Goal: Information Seeking & Learning: Learn about a topic

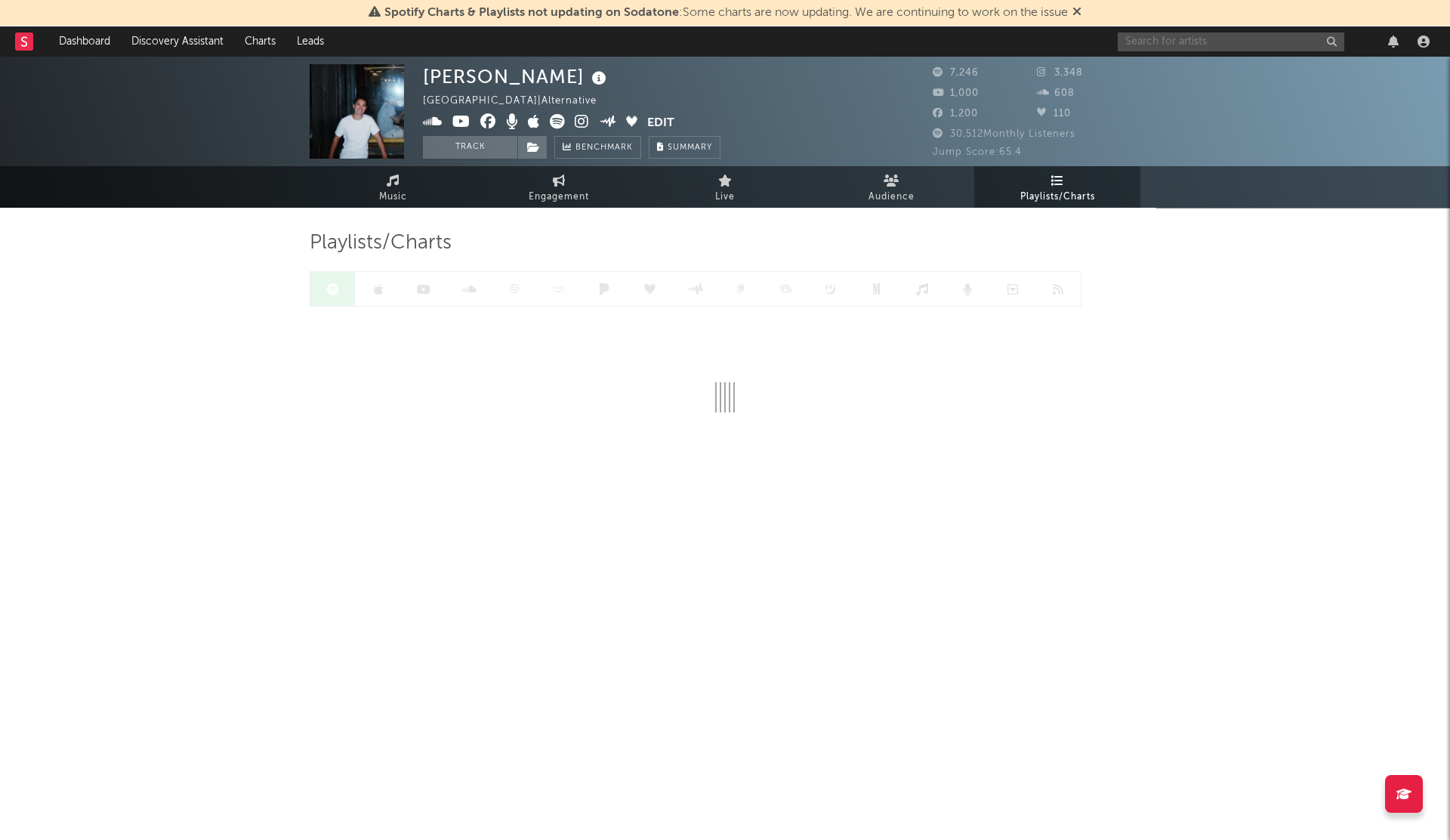
click at [1143, 43] on input "text" at bounding box center [1231, 42] width 227 height 19
type input "5an"
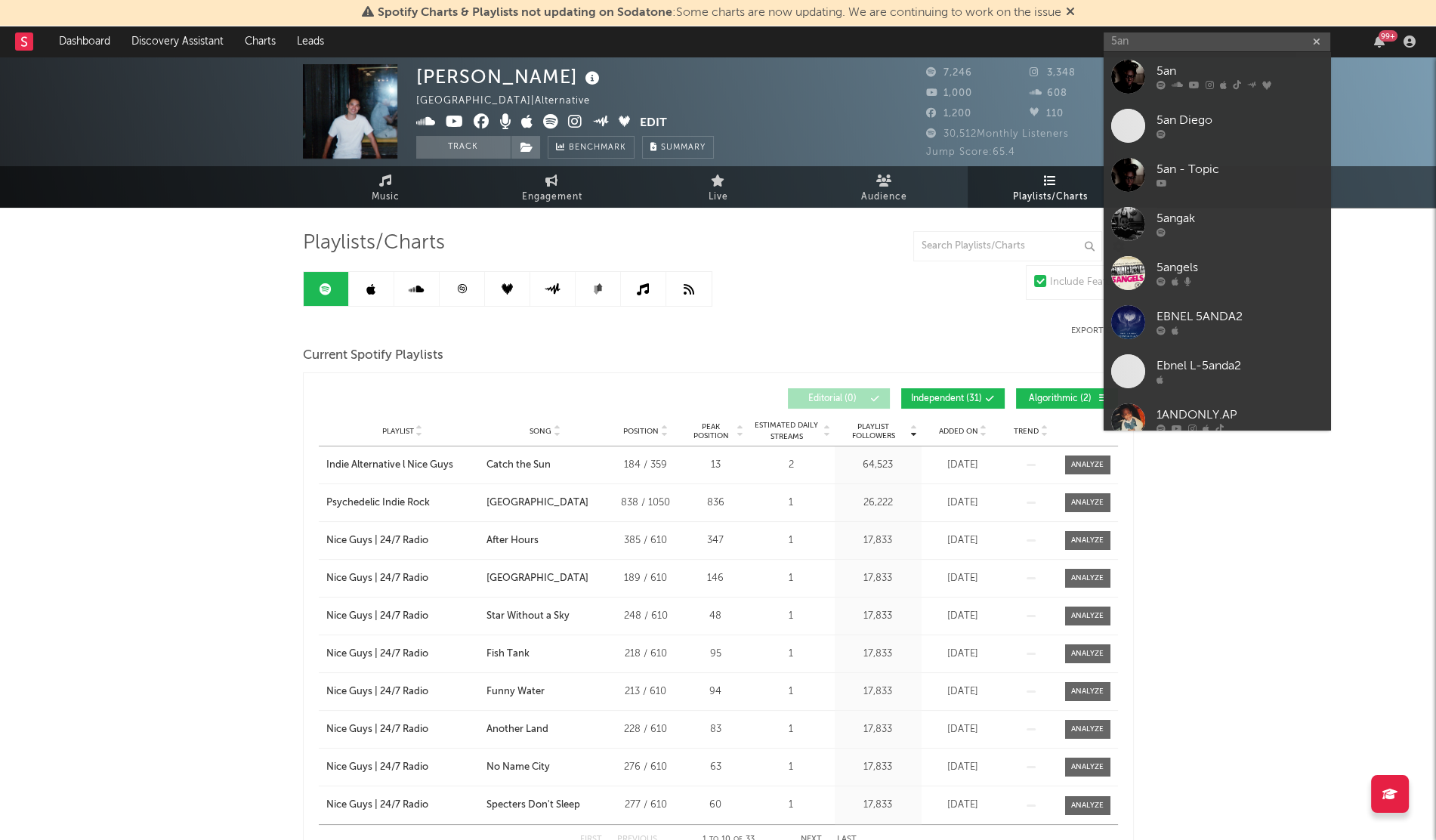
click at [950, 432] on span "Added On" at bounding box center [958, 431] width 39 height 9
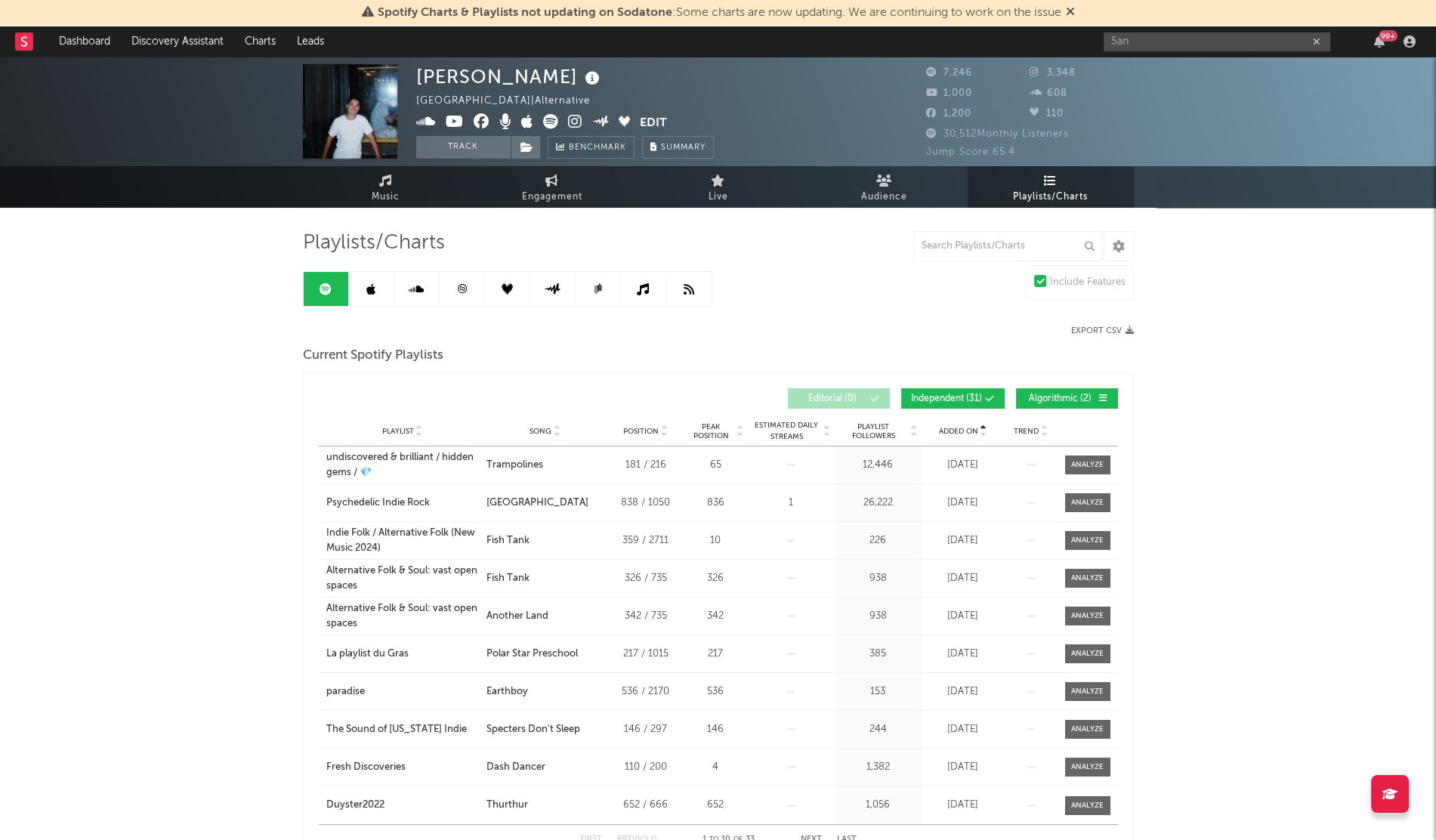
click at [950, 432] on span "Added On" at bounding box center [958, 431] width 39 height 9
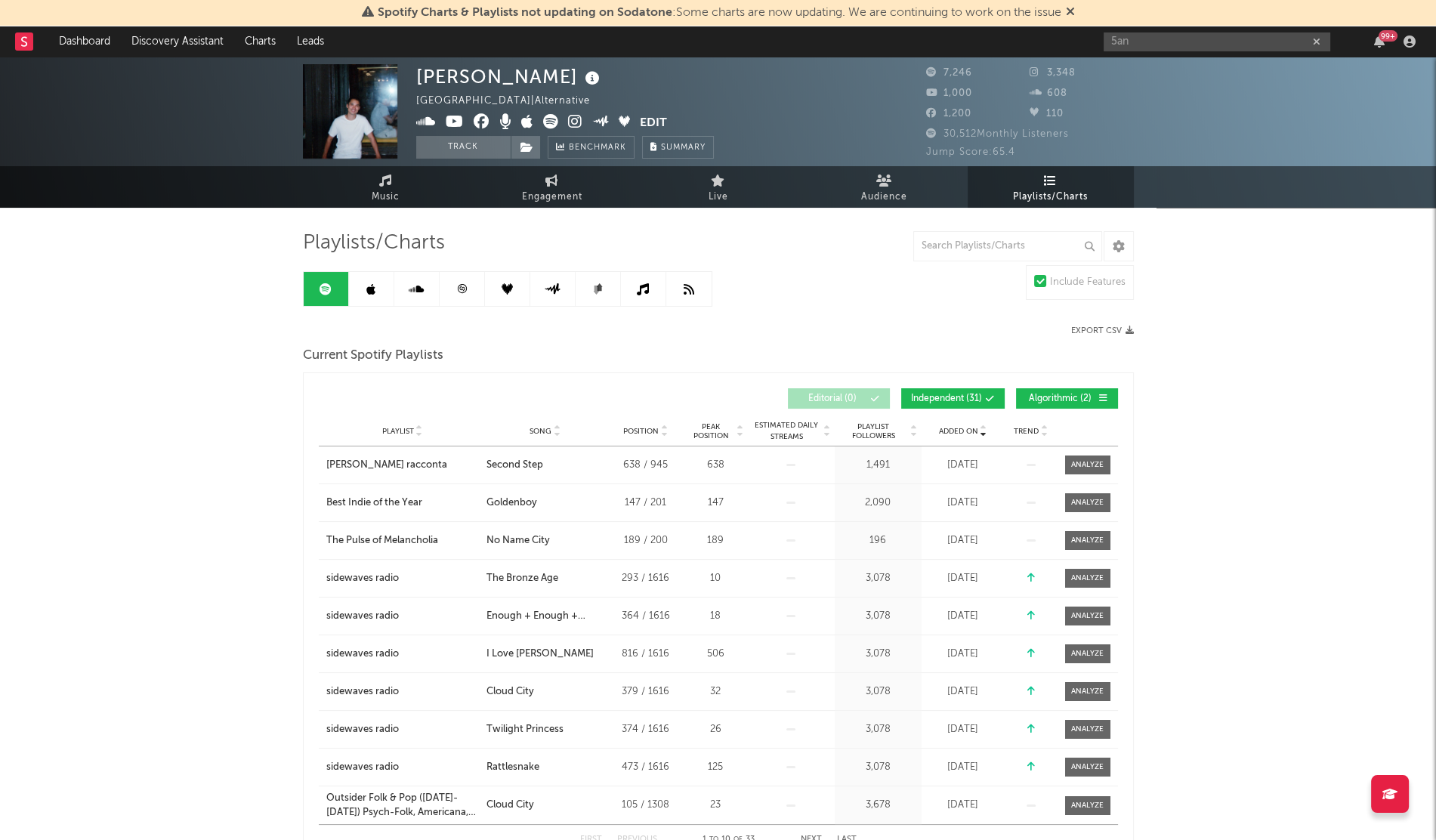
click at [950, 432] on span "Added On" at bounding box center [958, 431] width 39 height 9
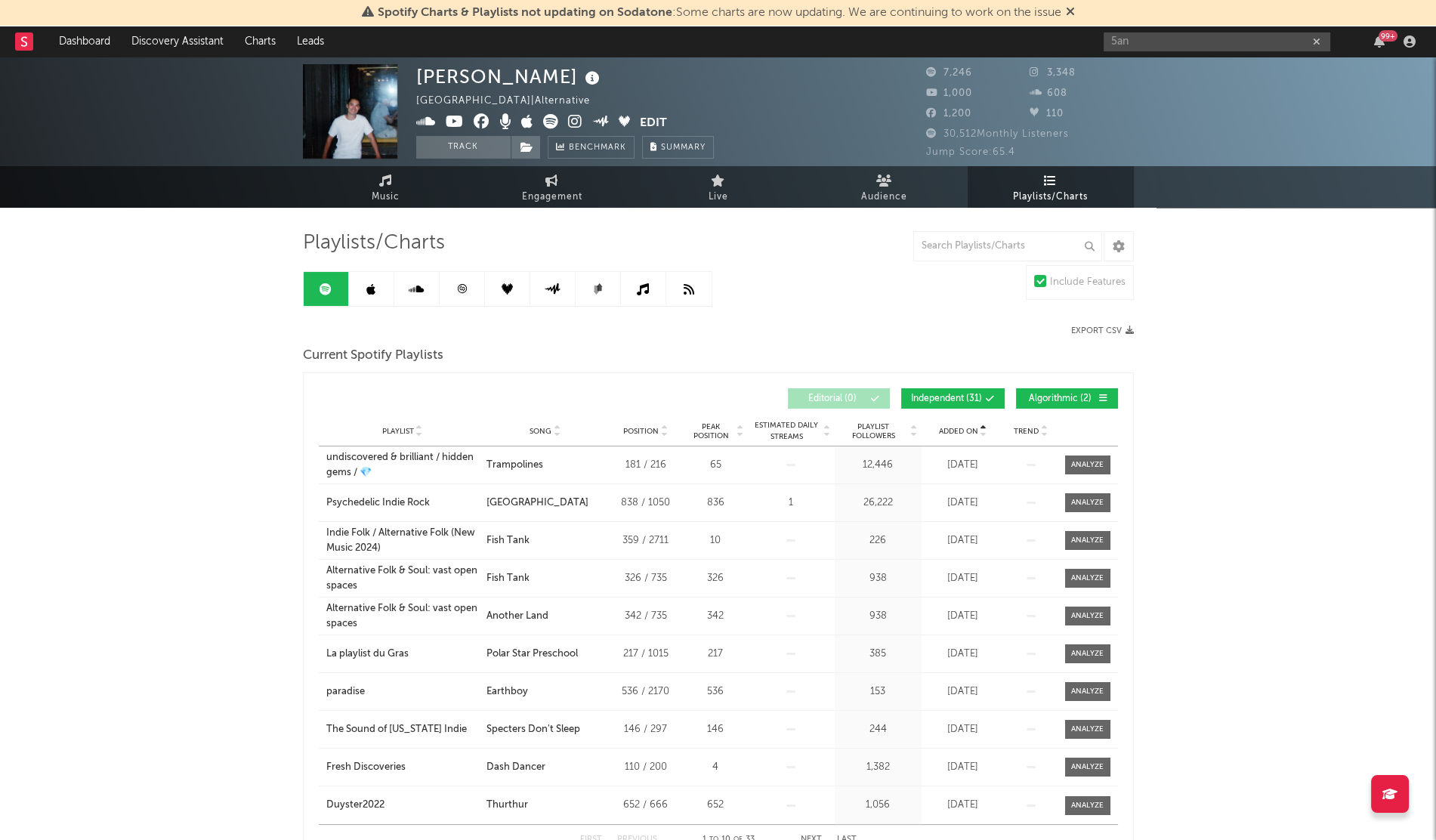
click at [950, 432] on span "Added On" at bounding box center [958, 431] width 39 height 9
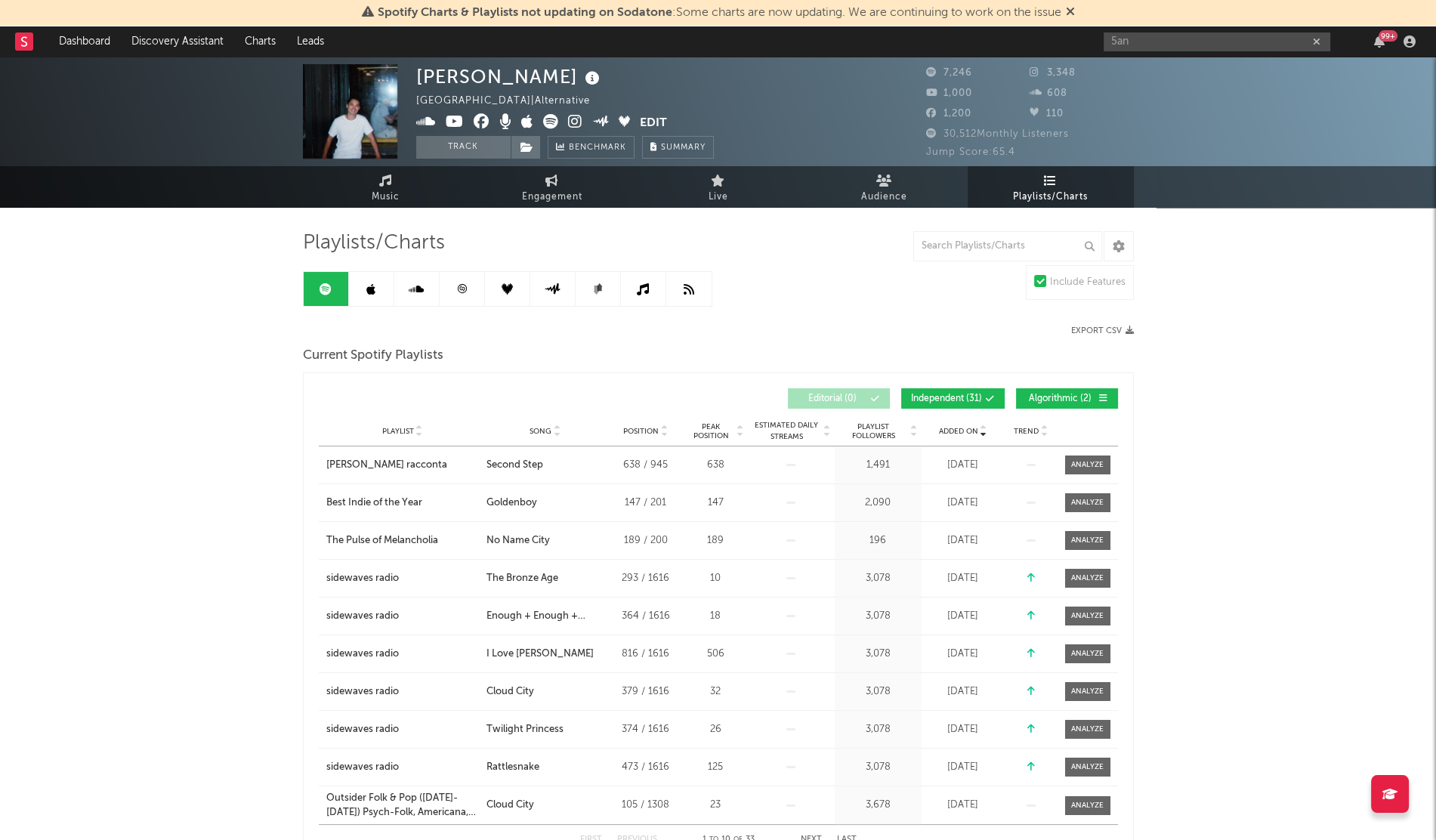
click at [372, 287] on icon at bounding box center [370, 289] width 9 height 12
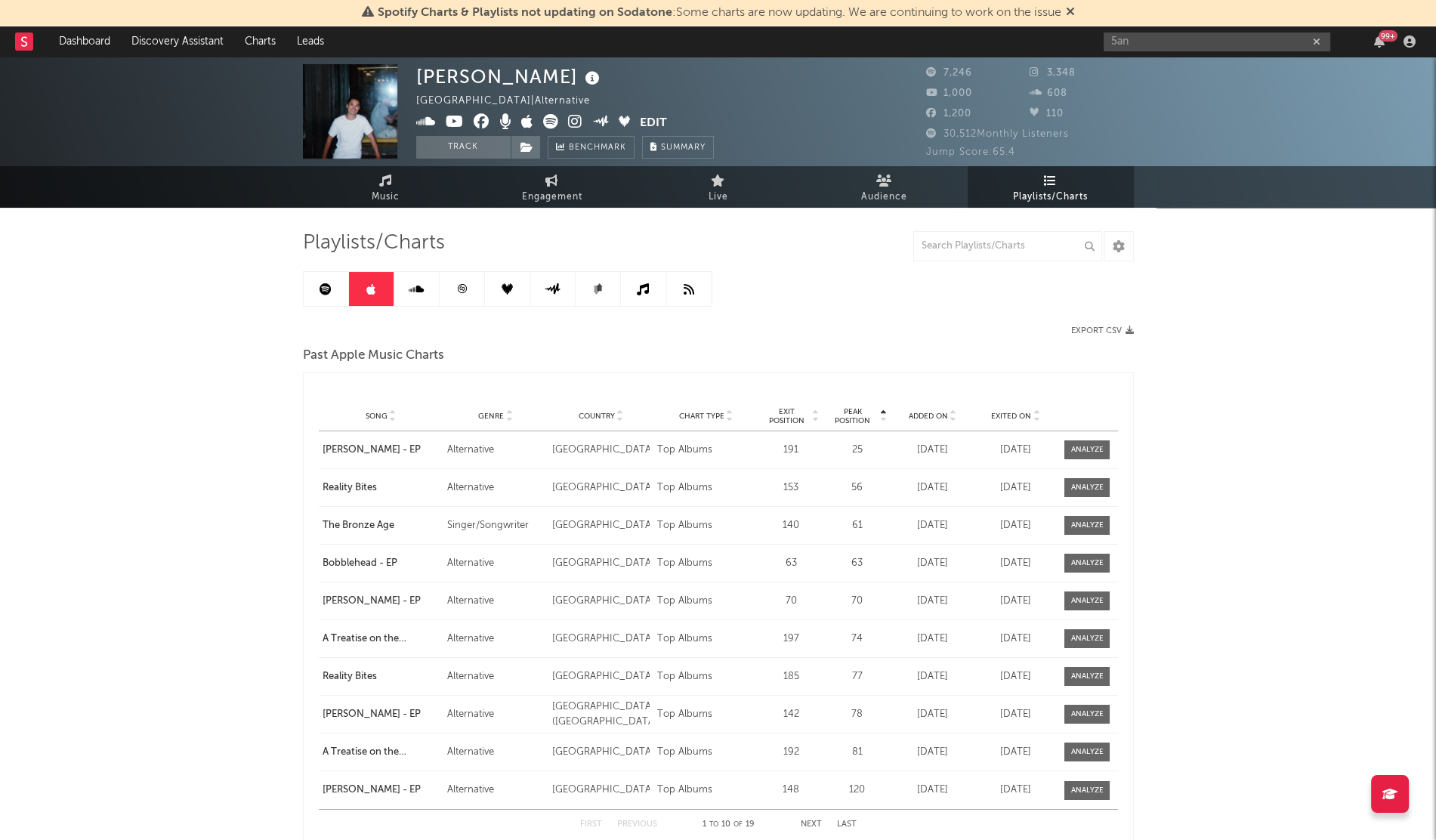
click at [918, 404] on div "Playlist Song Curator Genre Countries Country Chart Type Exit Position Peak Pos…" at bounding box center [719, 416] width 799 height 30
click at [918, 411] on span "Added On" at bounding box center [927, 415] width 39 height 9
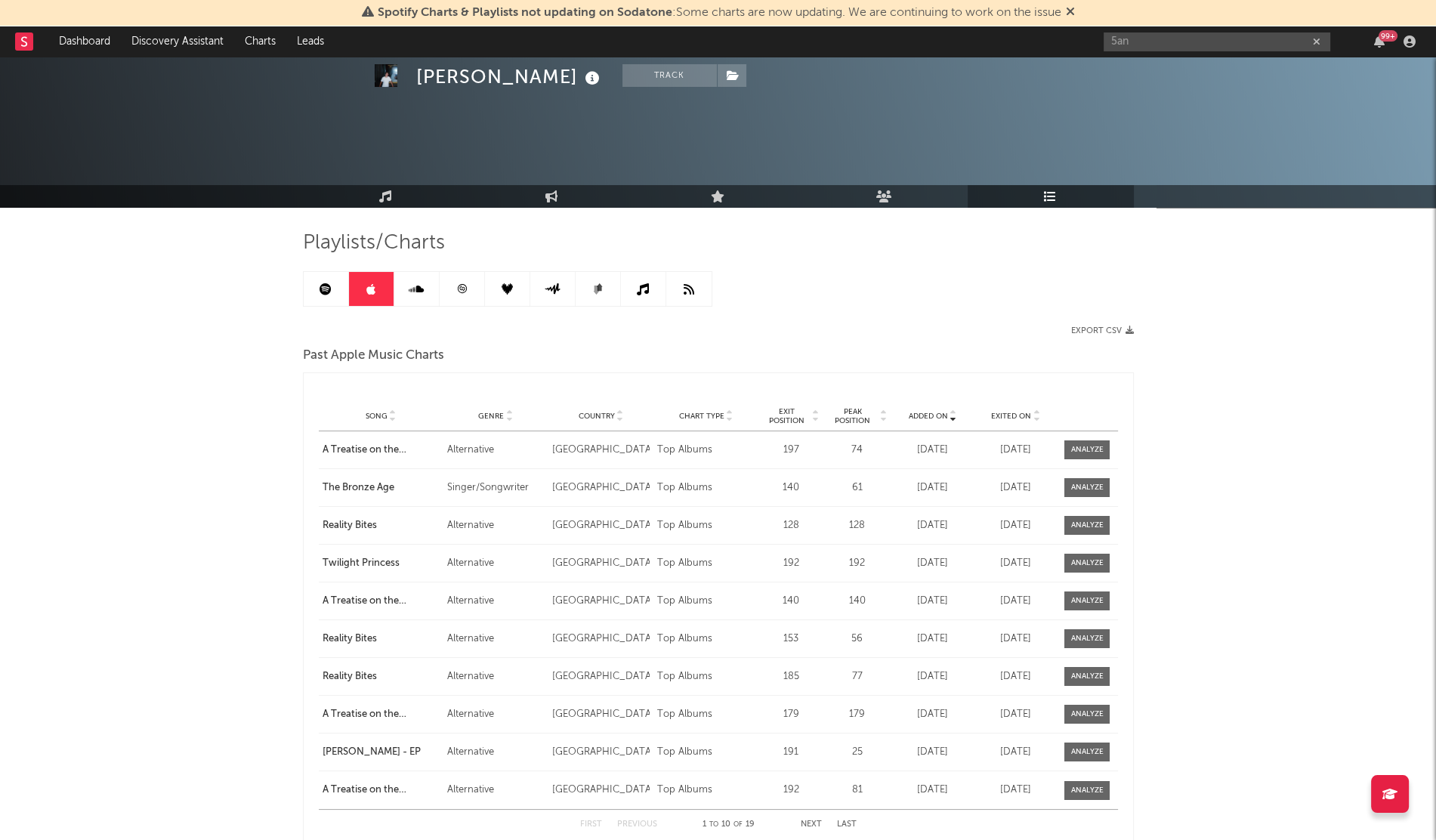
scroll to position [443, 0]
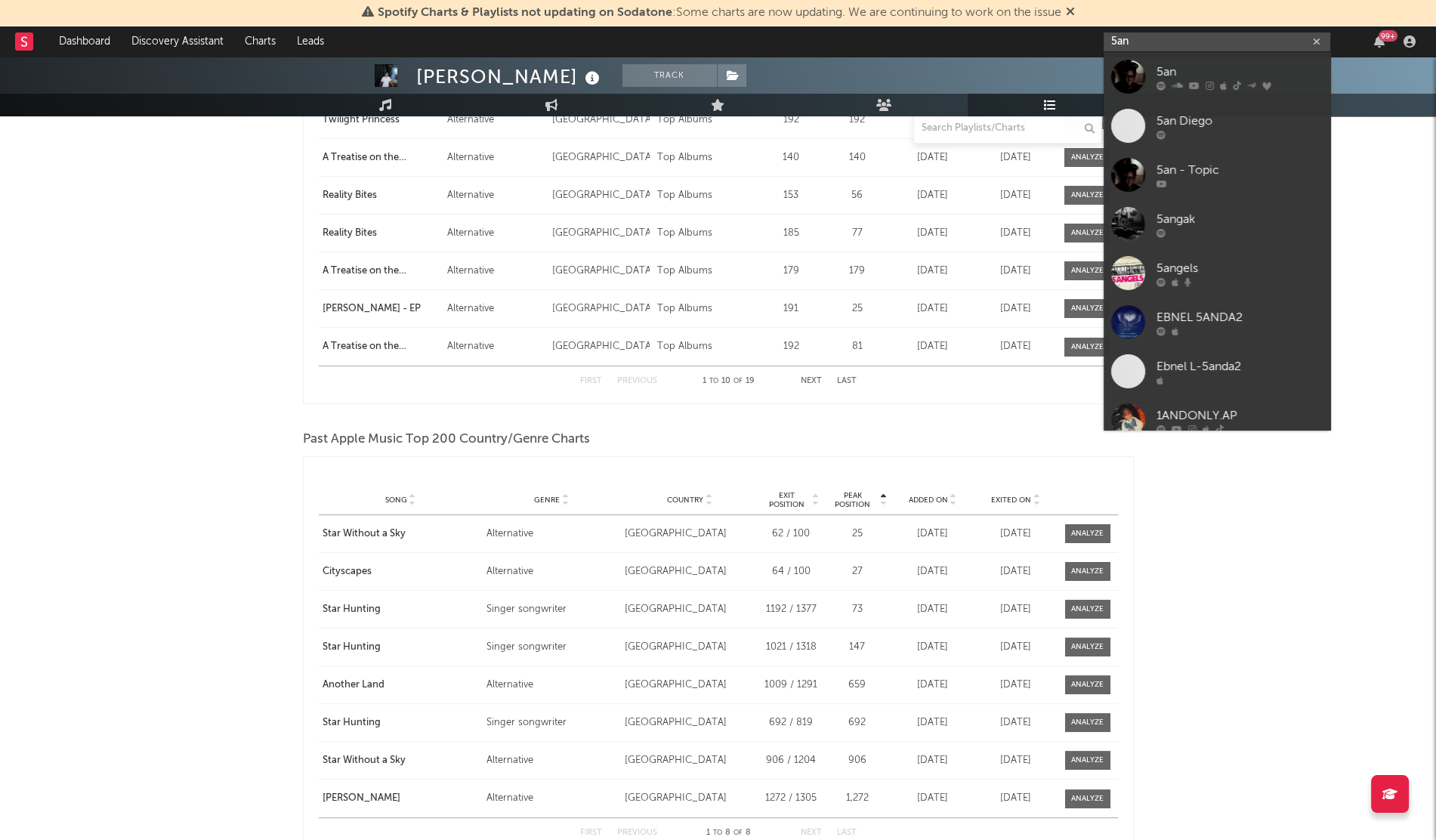
click at [1147, 41] on input "5an" at bounding box center [1217, 42] width 227 height 19
click at [1135, 77] on div at bounding box center [1129, 76] width 34 height 34
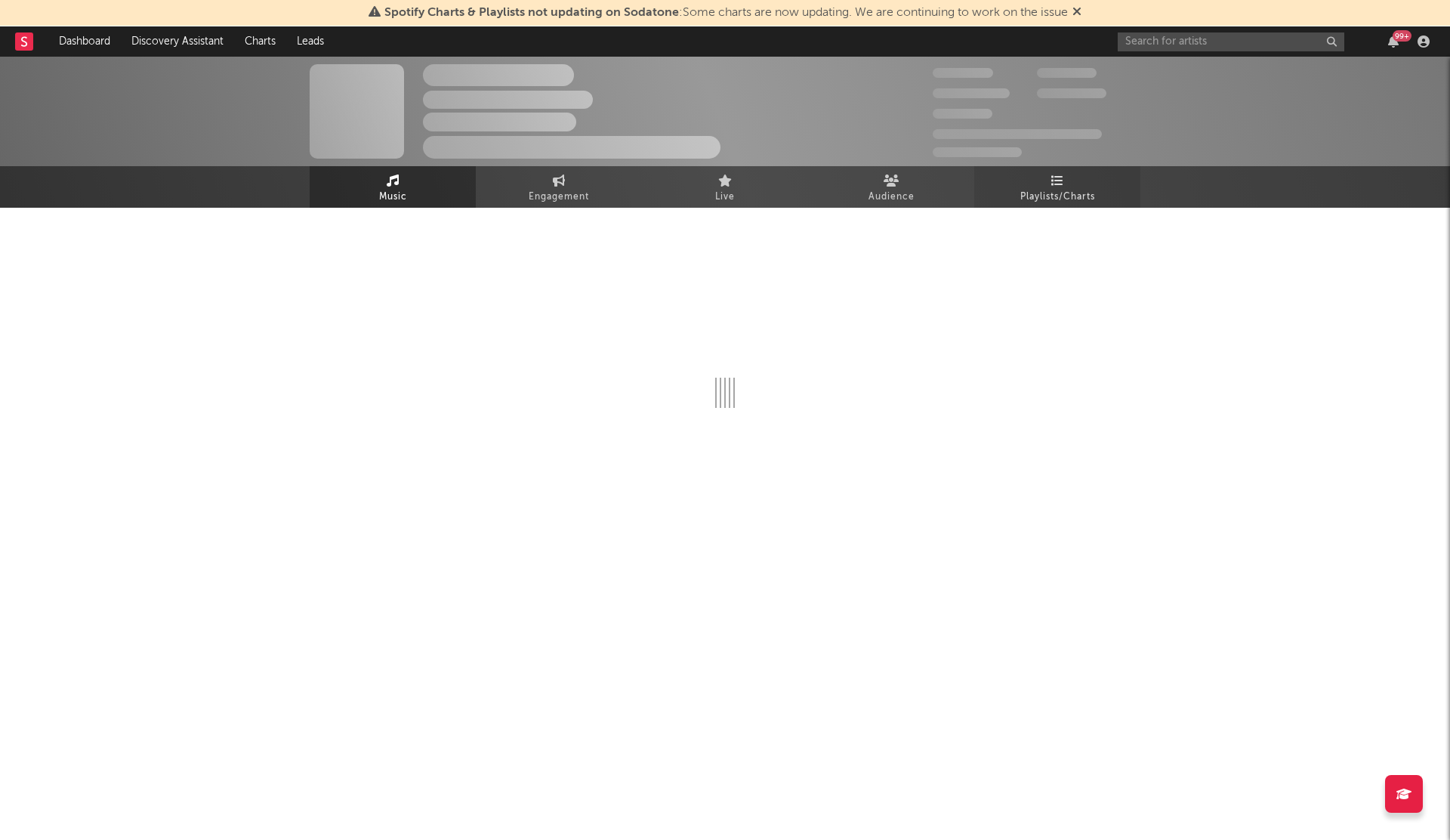
click at [1051, 183] on icon at bounding box center [1057, 180] width 13 height 12
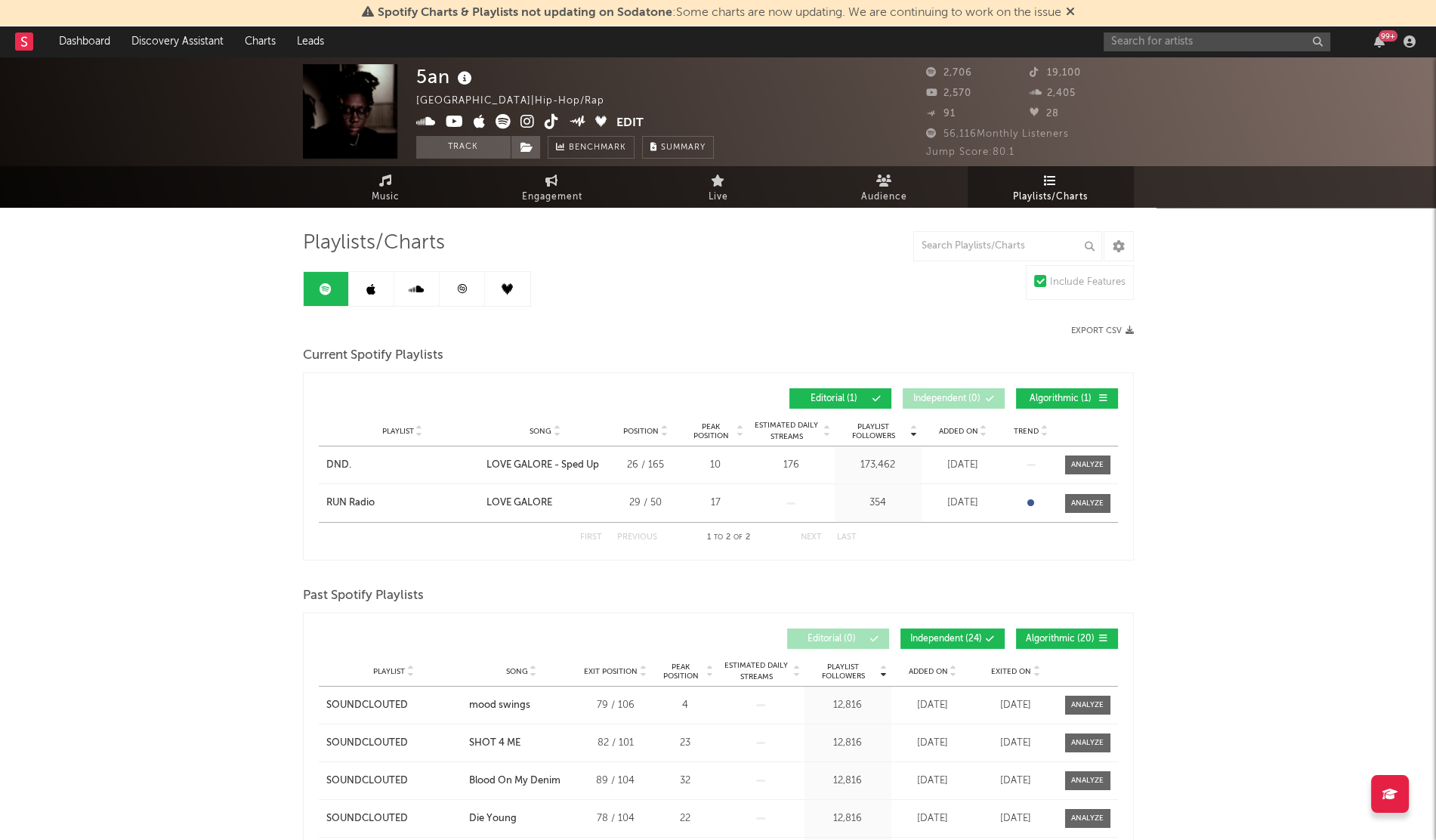
click at [954, 433] on span "Added On" at bounding box center [958, 431] width 39 height 9
click at [358, 285] on link at bounding box center [372, 289] width 45 height 34
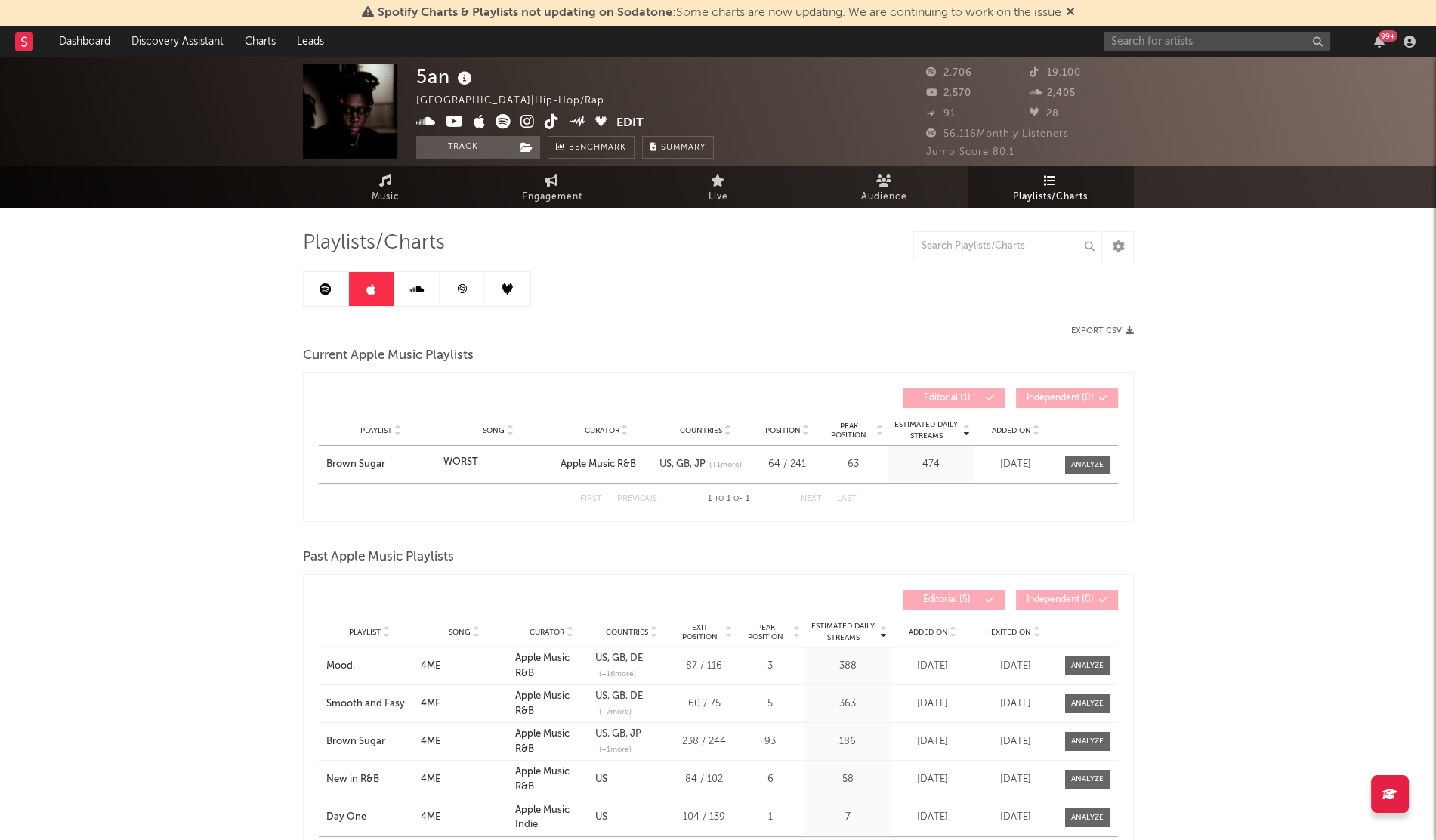
click at [1007, 427] on span "Added On" at bounding box center [1011, 430] width 39 height 9
click at [1143, 43] on input "text" at bounding box center [1217, 42] width 227 height 19
type input "[PERSON_NAME]"
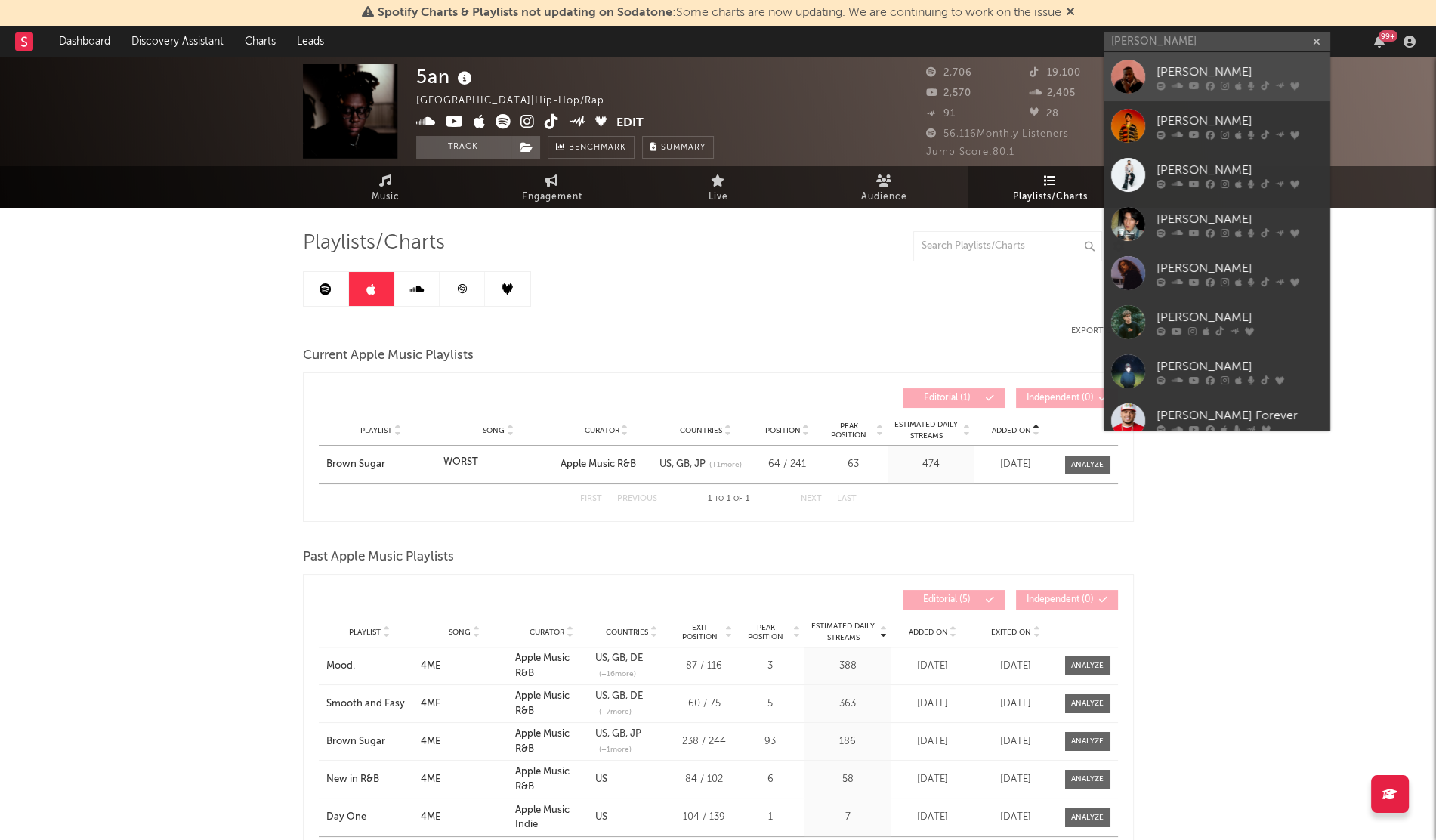
click at [1119, 70] on div at bounding box center [1129, 76] width 34 height 34
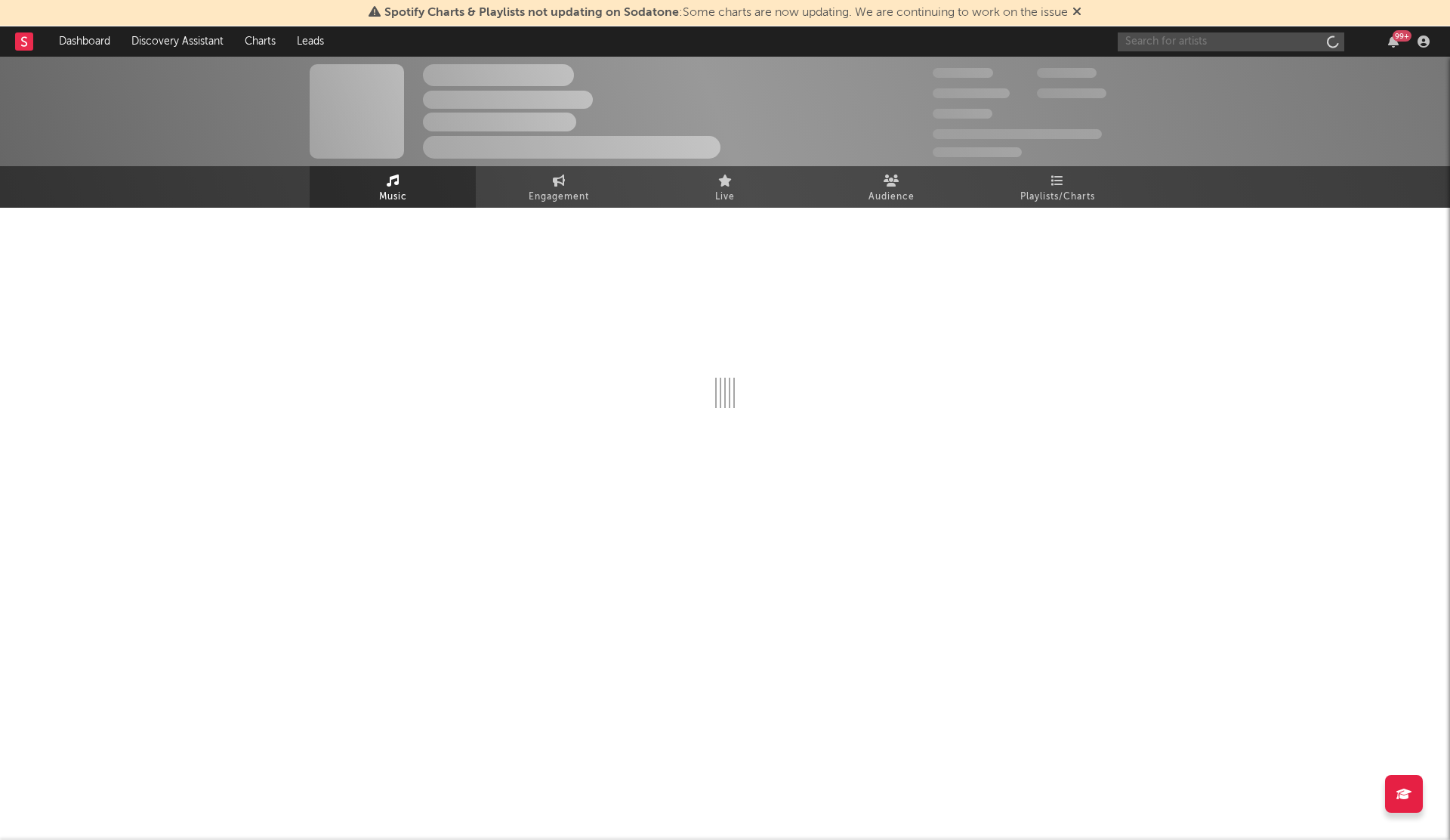
click at [1173, 43] on input "text" at bounding box center [1231, 42] width 227 height 19
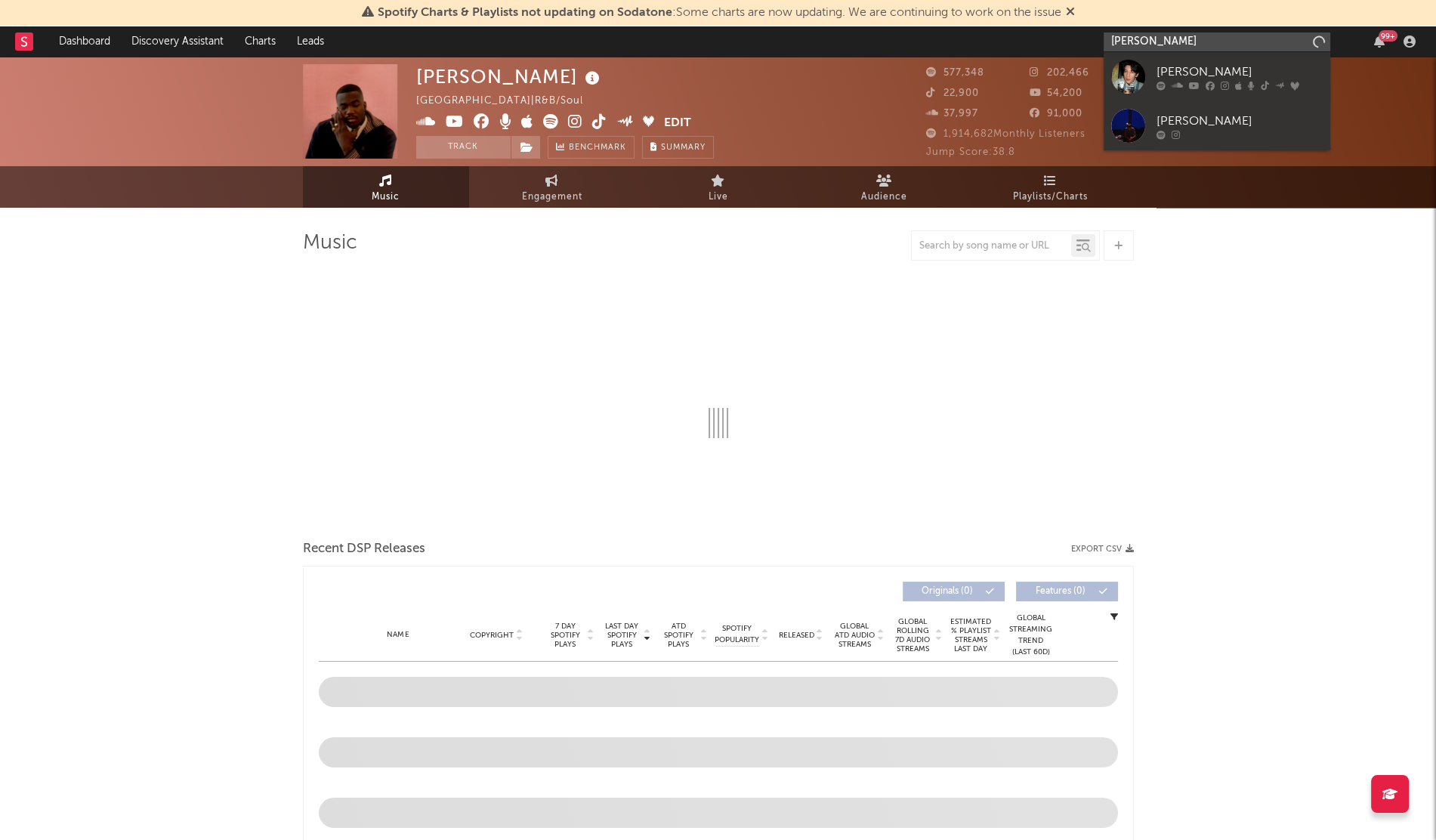
type input "[PERSON_NAME]"
select select "6m"
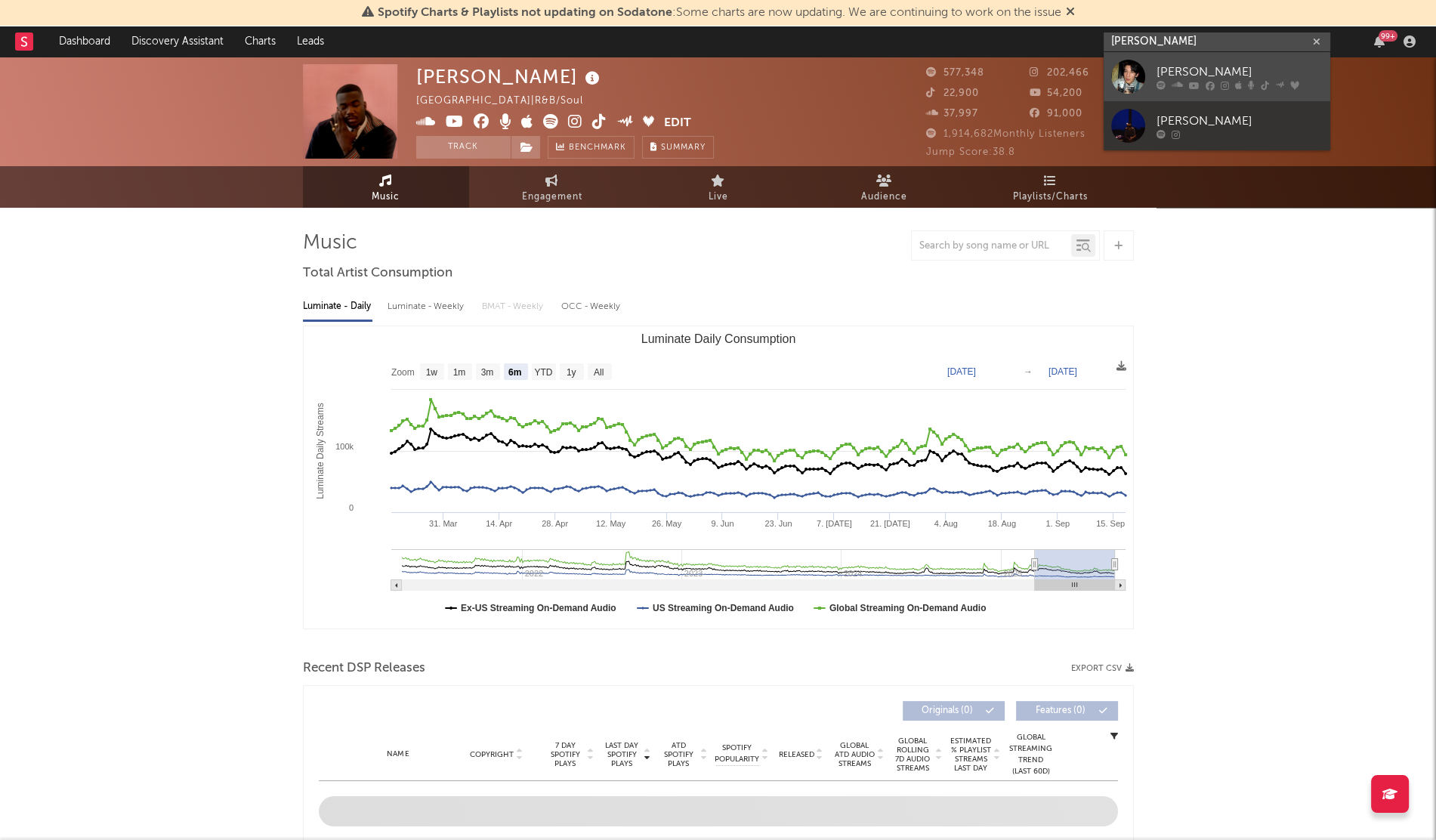
type input "[PERSON_NAME]"
click at [1214, 73] on div "[PERSON_NAME]" at bounding box center [1240, 72] width 166 height 18
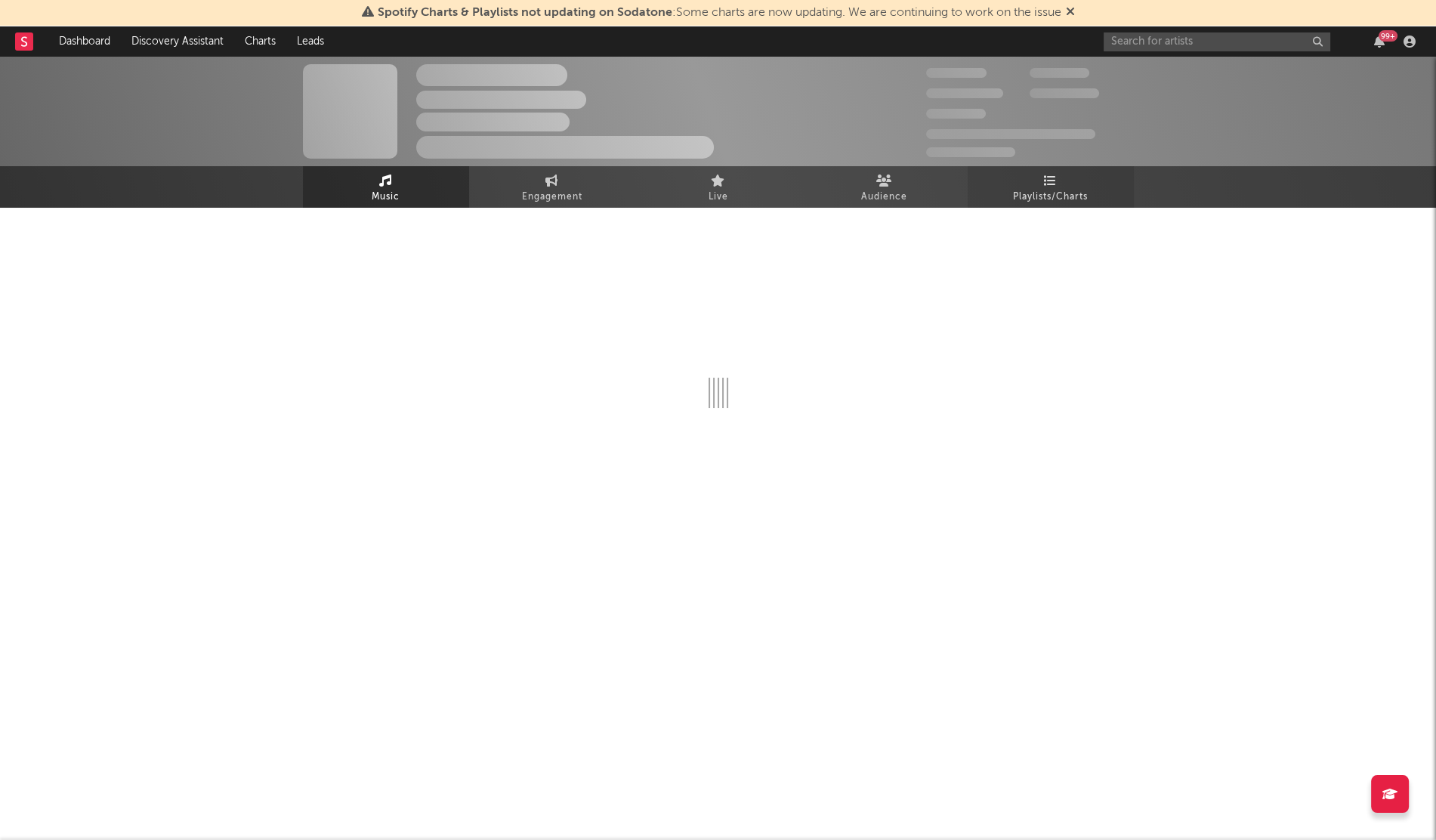
click at [1074, 202] on span "Playlists/Charts" at bounding box center [1050, 198] width 75 height 18
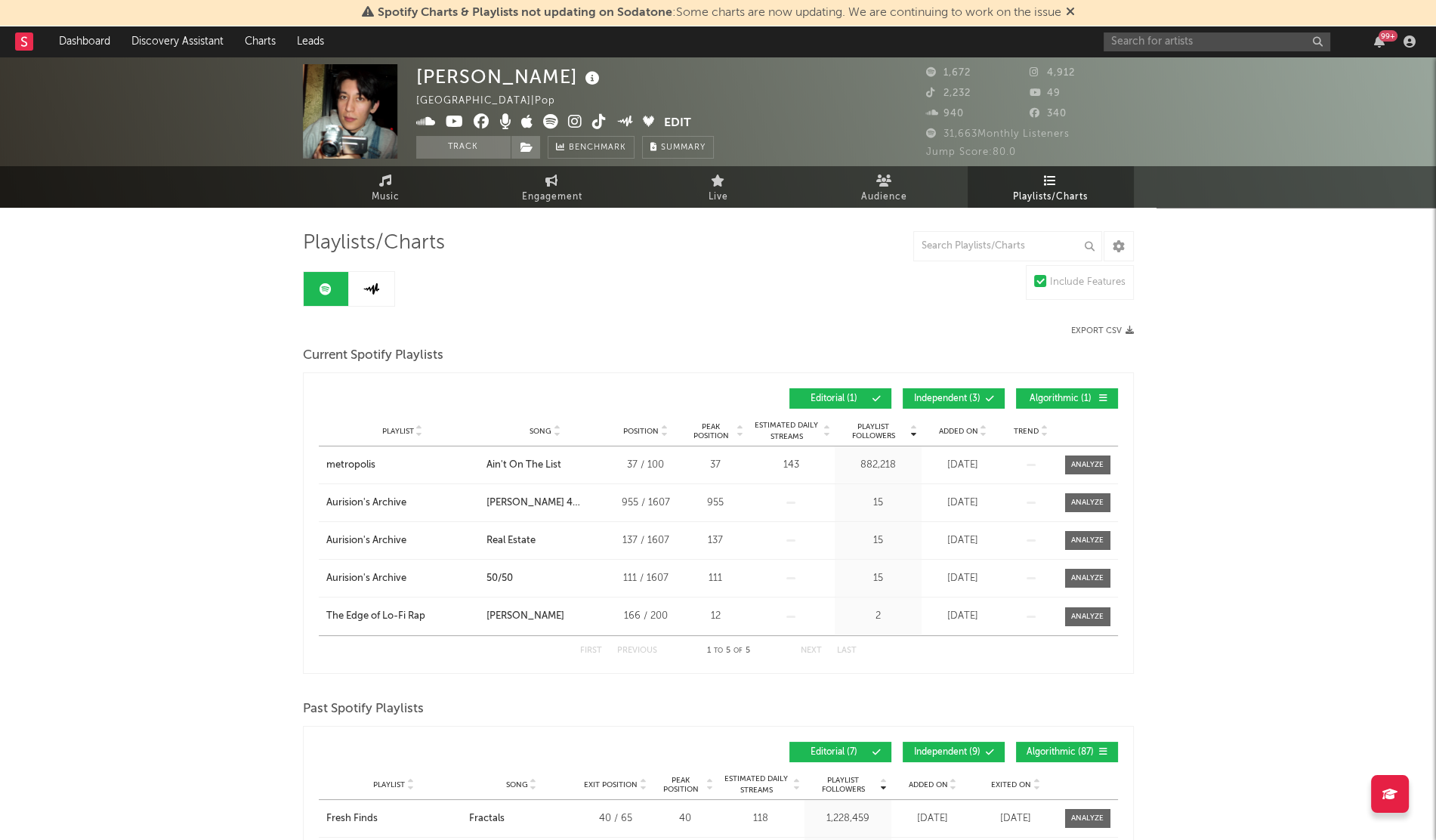
click at [958, 420] on div "Playlist City Song Position Peak Position Estimated Daily Streams Playlist Foll…" at bounding box center [719, 431] width 799 height 30
click at [954, 427] on span "Added On" at bounding box center [958, 431] width 39 height 9
click at [373, 288] on icon at bounding box center [372, 289] width 17 height 12
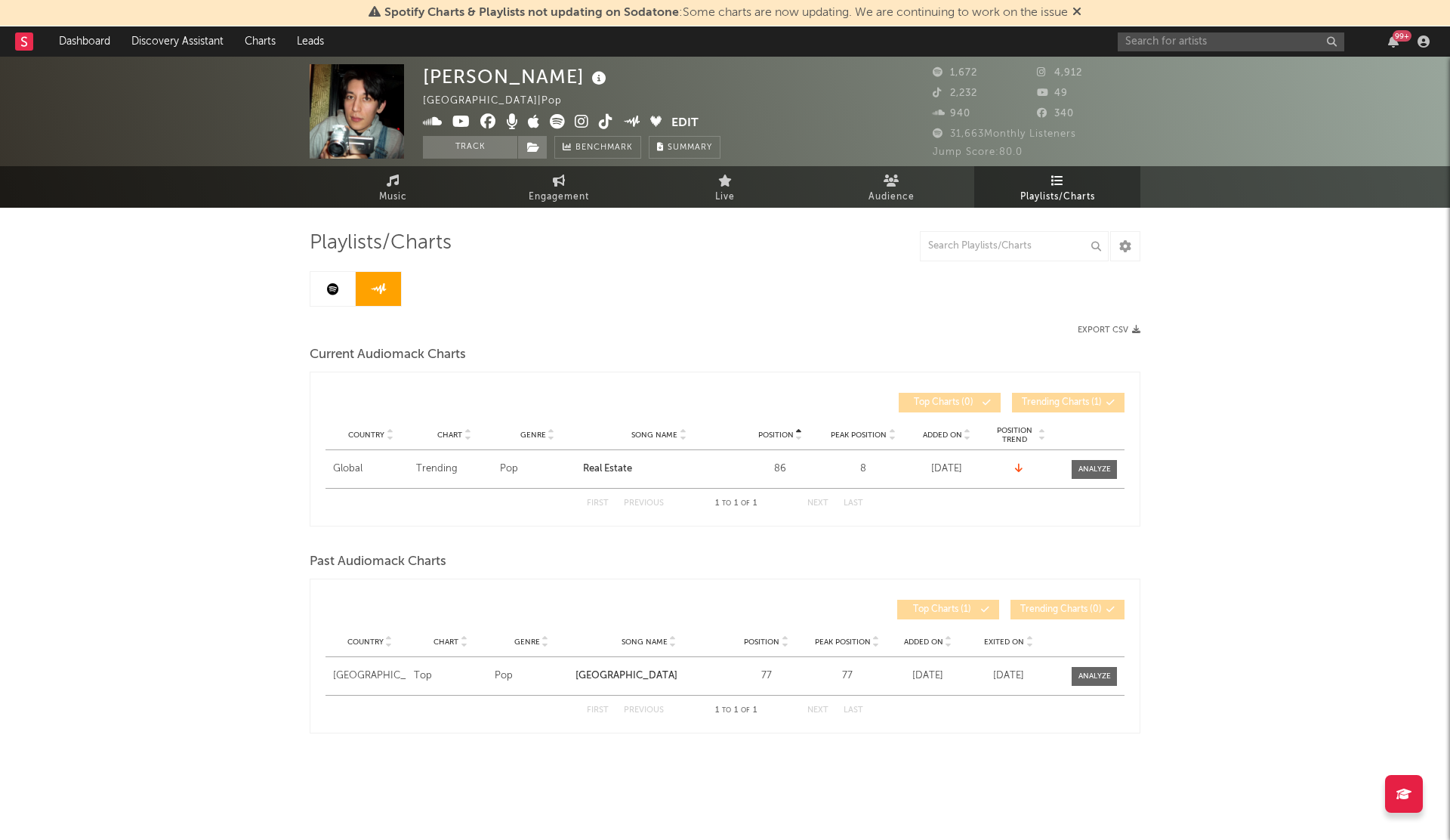
click at [936, 437] on span "Added On" at bounding box center [942, 435] width 39 height 9
click at [1153, 28] on div "99 +" at bounding box center [1277, 42] width 317 height 30
click at [1137, 50] on input "text" at bounding box center [1231, 42] width 227 height 19
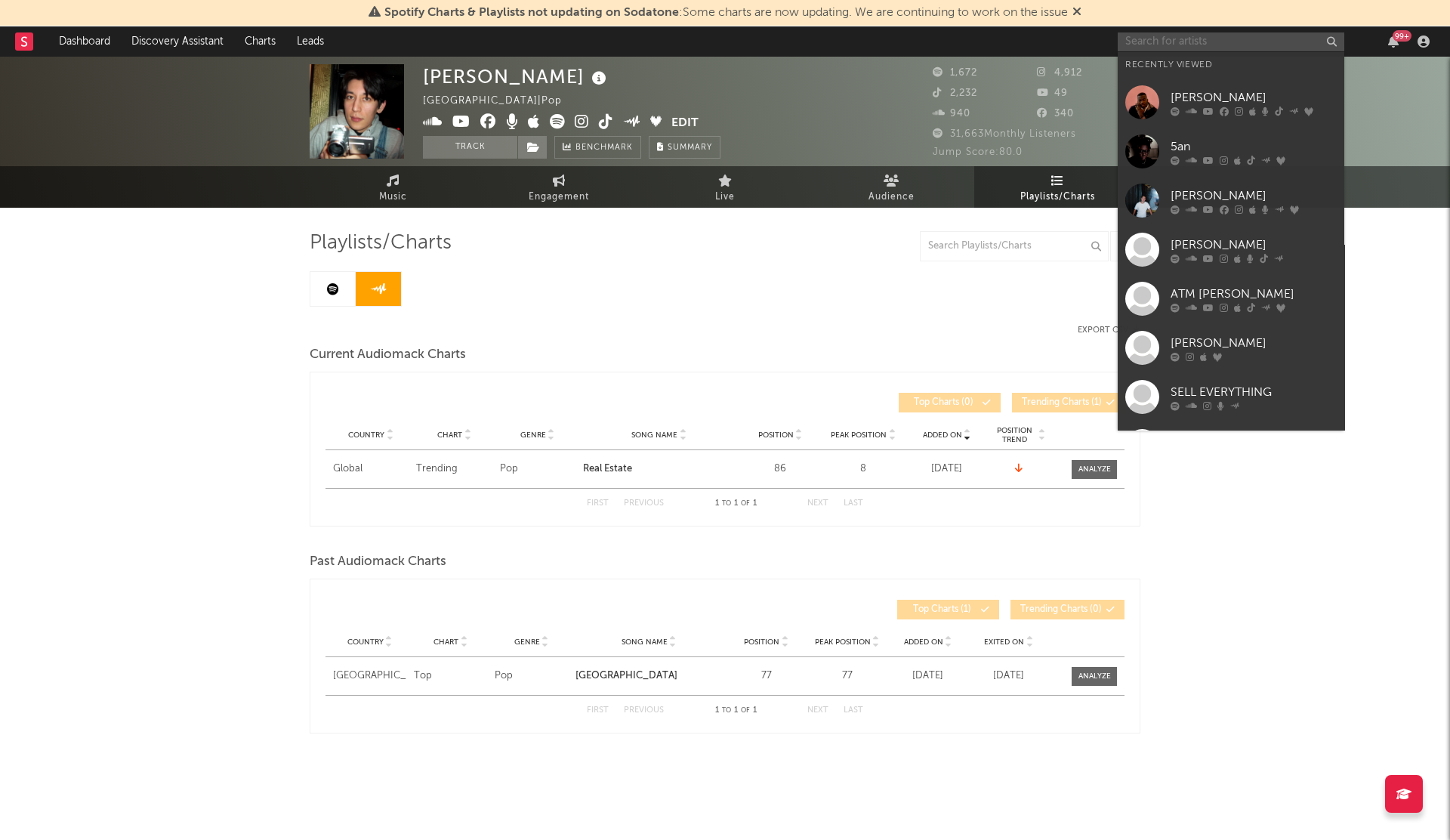
paste input "Loverboybenji"
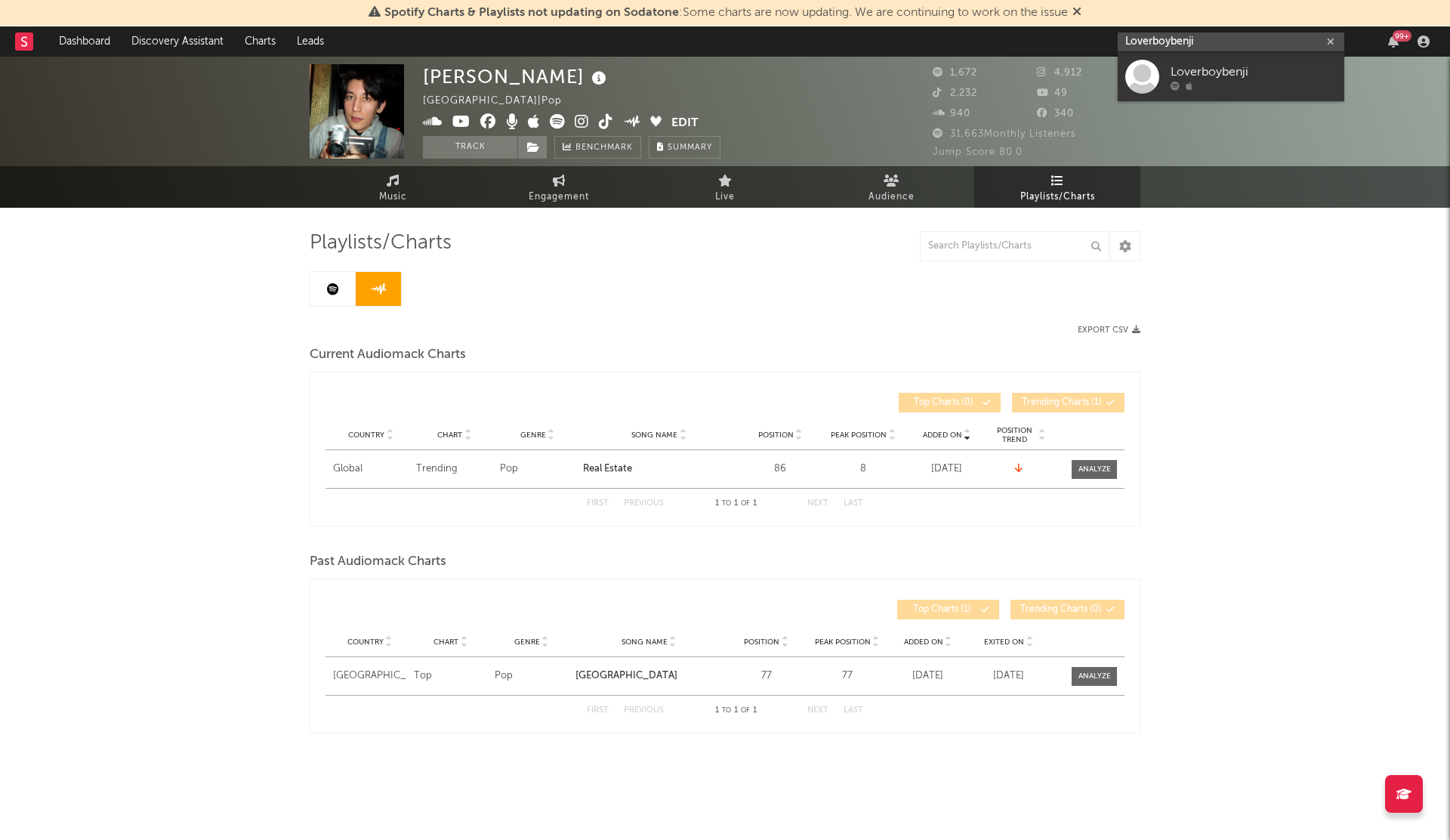
type input "Loverboybenji"
click at [1160, 73] on link "Loverboybenji" at bounding box center [1231, 76] width 227 height 49
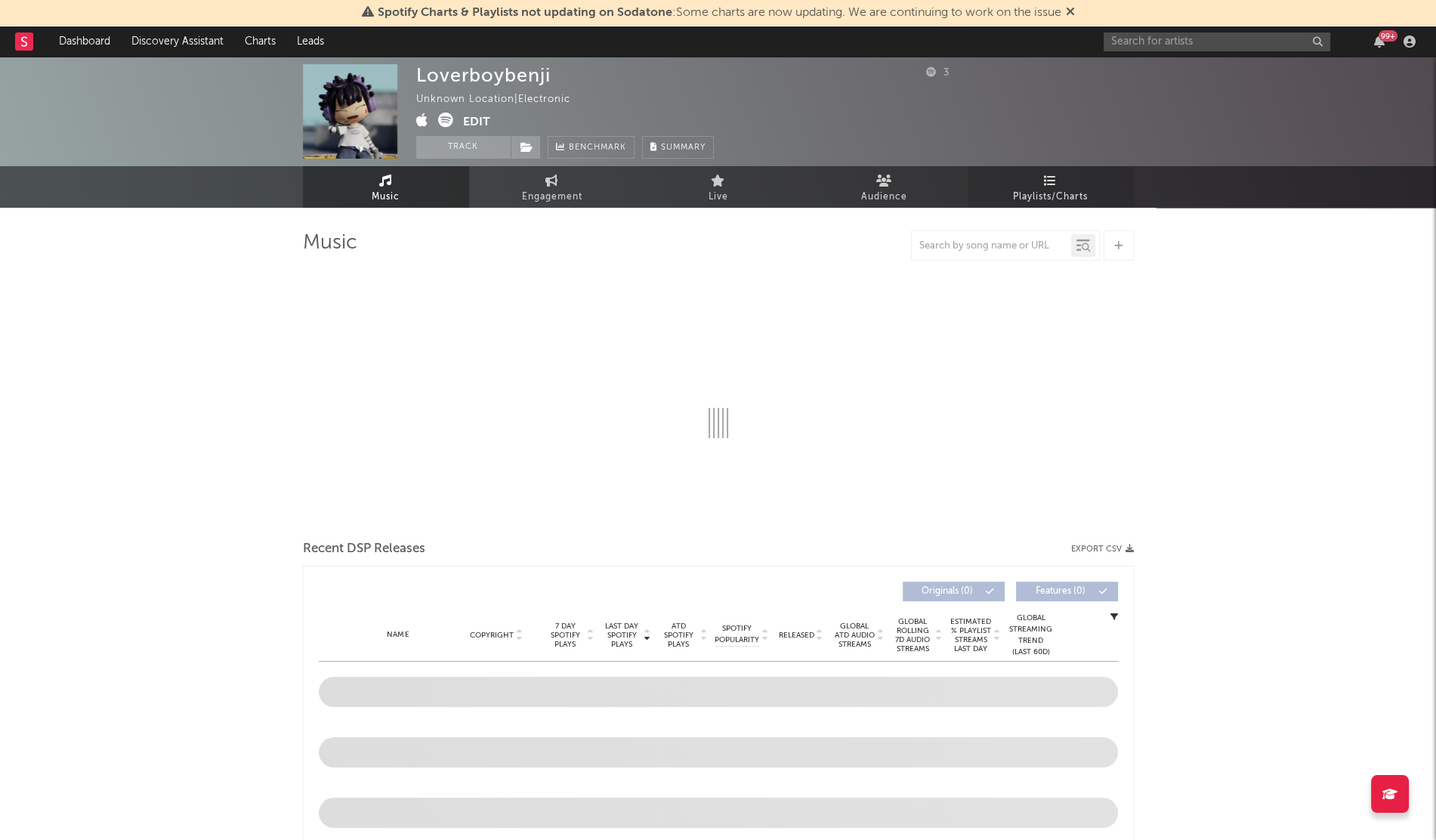
select select "1w"
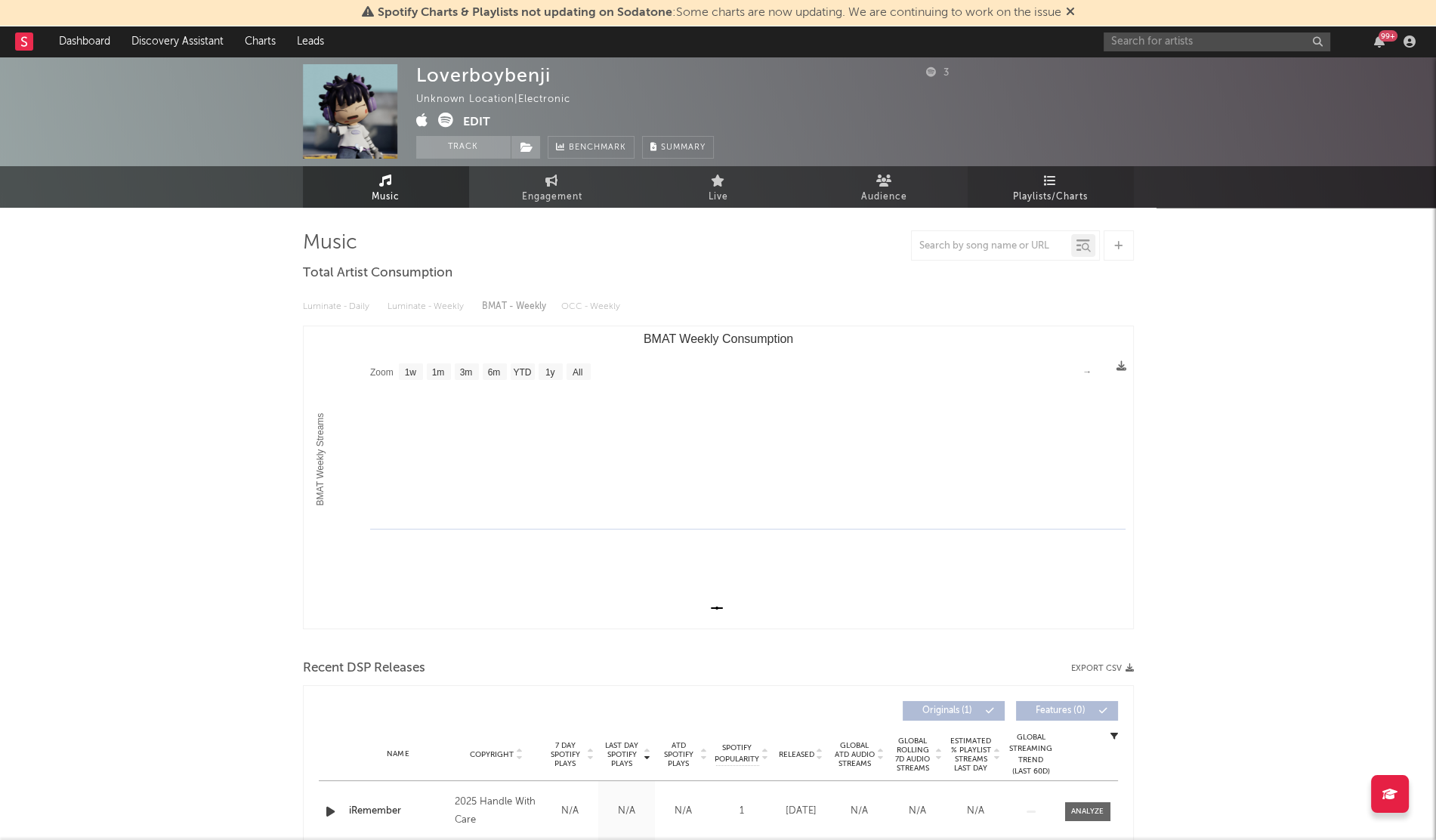
click at [1081, 188] on span "Playlists/Charts" at bounding box center [1050, 198] width 75 height 18
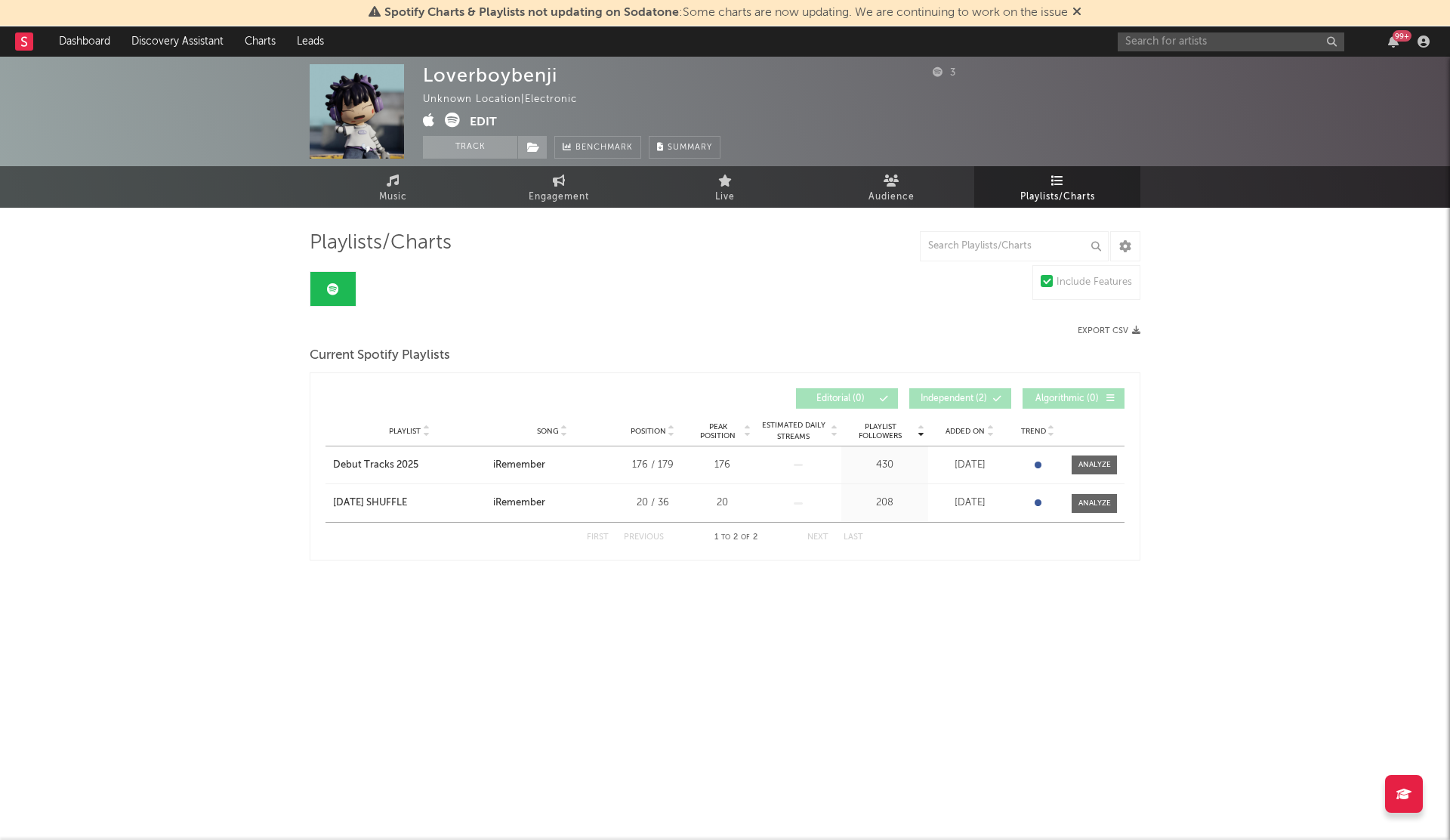
click at [966, 428] on span "Added On" at bounding box center [965, 431] width 39 height 9
click at [359, 500] on div "[DATE] SHUFFLE" at bounding box center [370, 503] width 74 height 15
click at [372, 462] on div "Debut Tracks 2025" at bounding box center [376, 465] width 85 height 15
click at [1174, 44] on input "text" at bounding box center [1231, 42] width 227 height 19
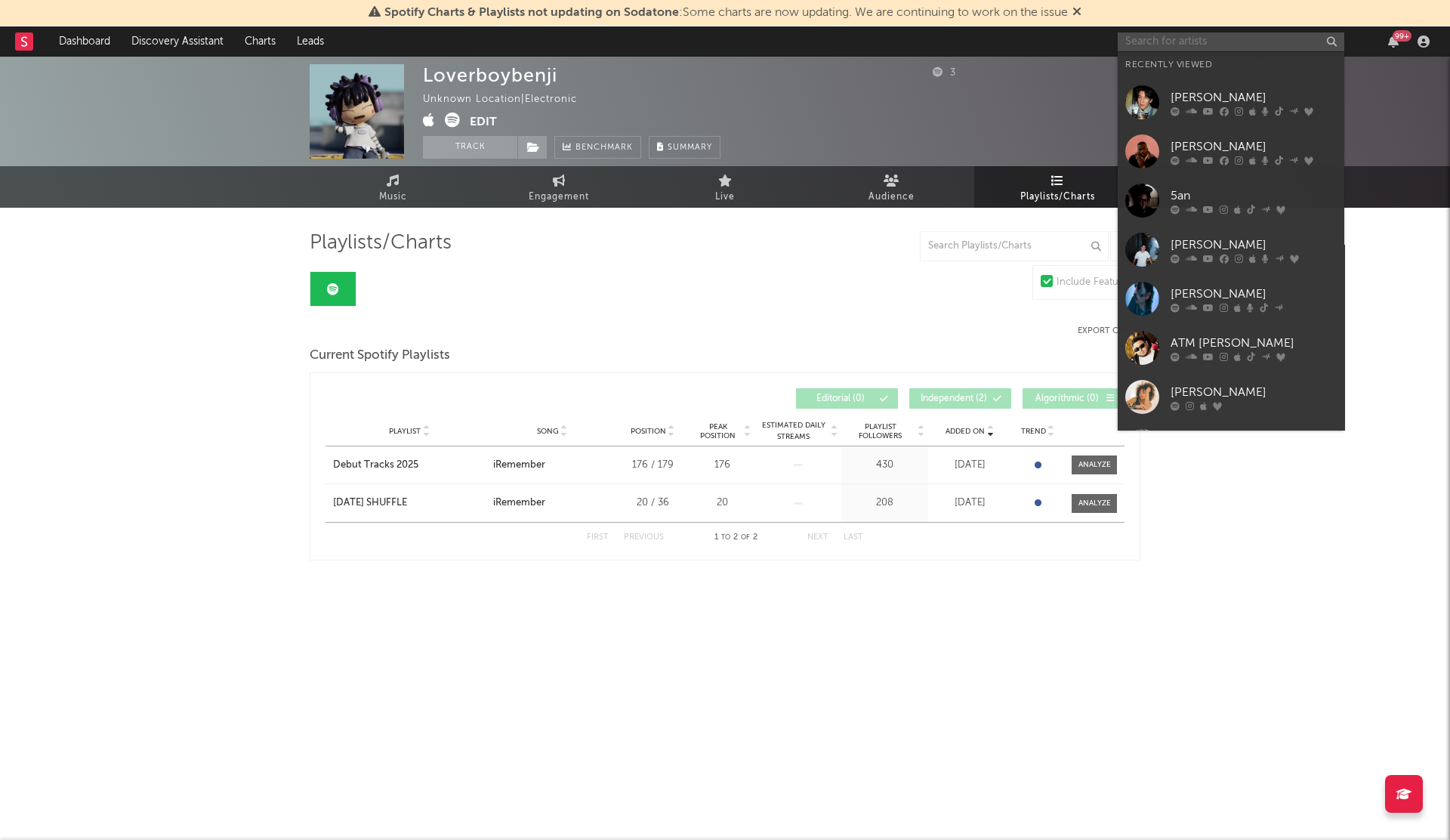
paste input "[PERSON_NAME]"
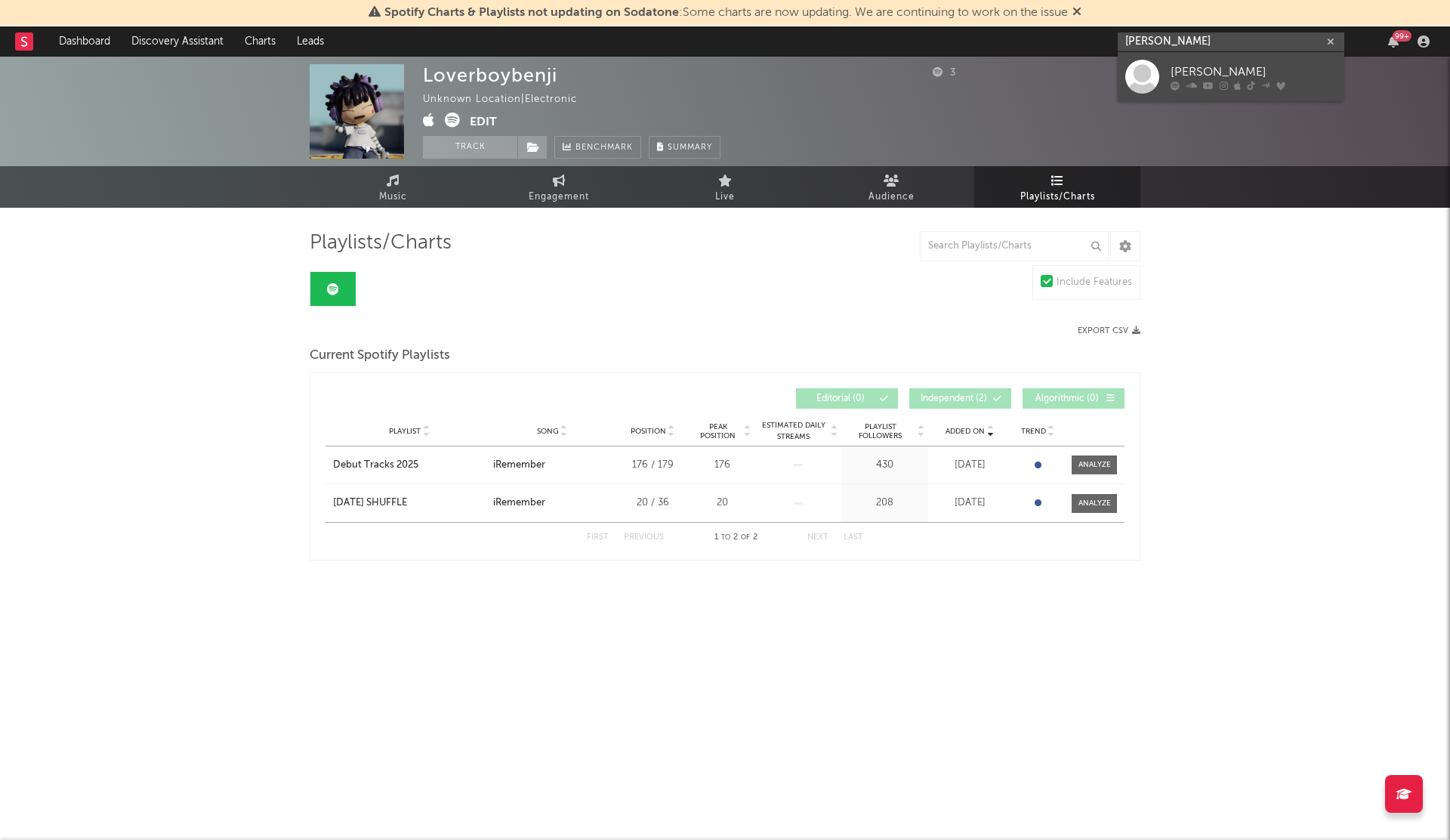
type input "[PERSON_NAME]"
click at [1151, 85] on div at bounding box center [1143, 76] width 34 height 34
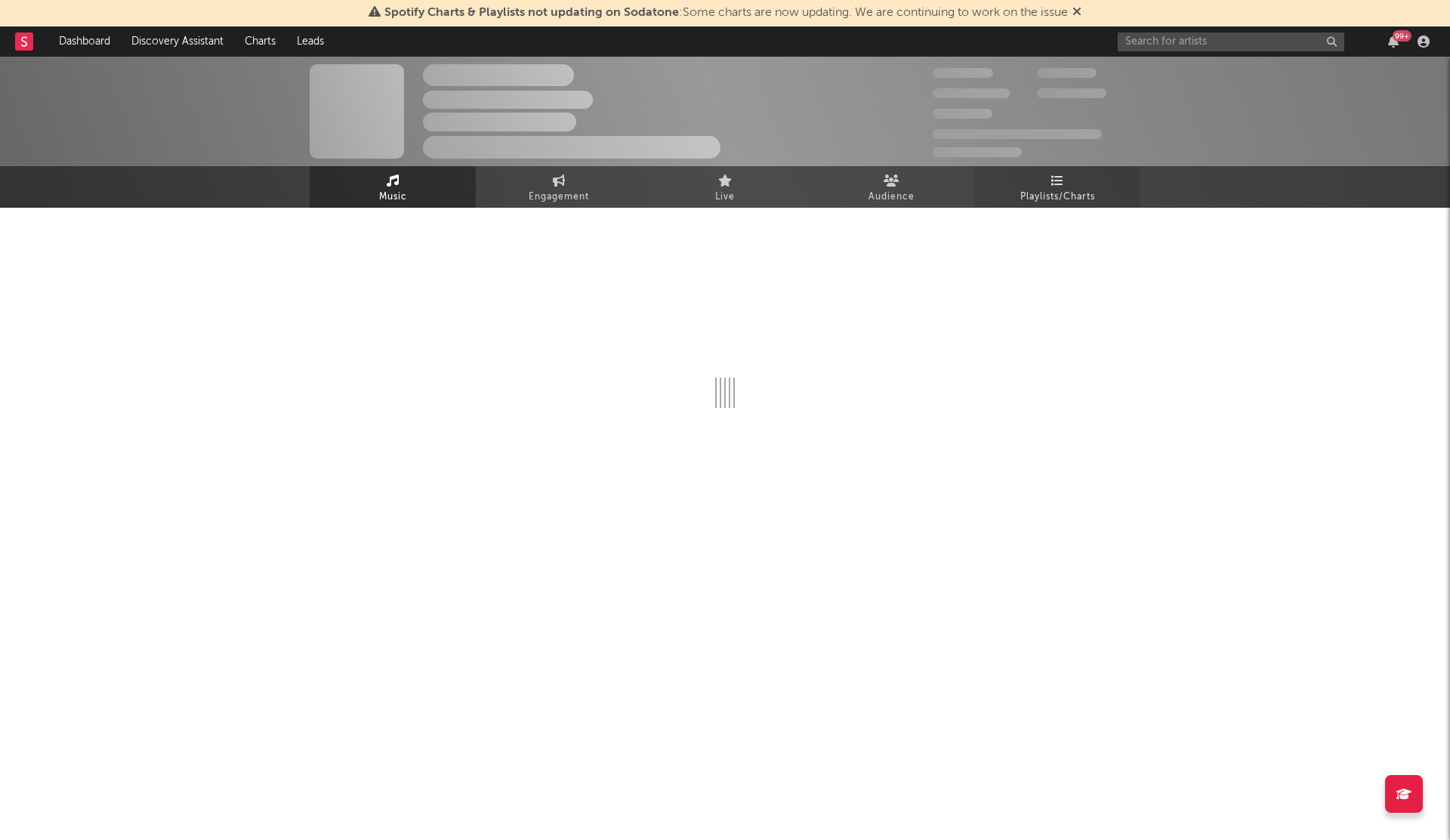
click at [1060, 175] on icon at bounding box center [1057, 180] width 13 height 12
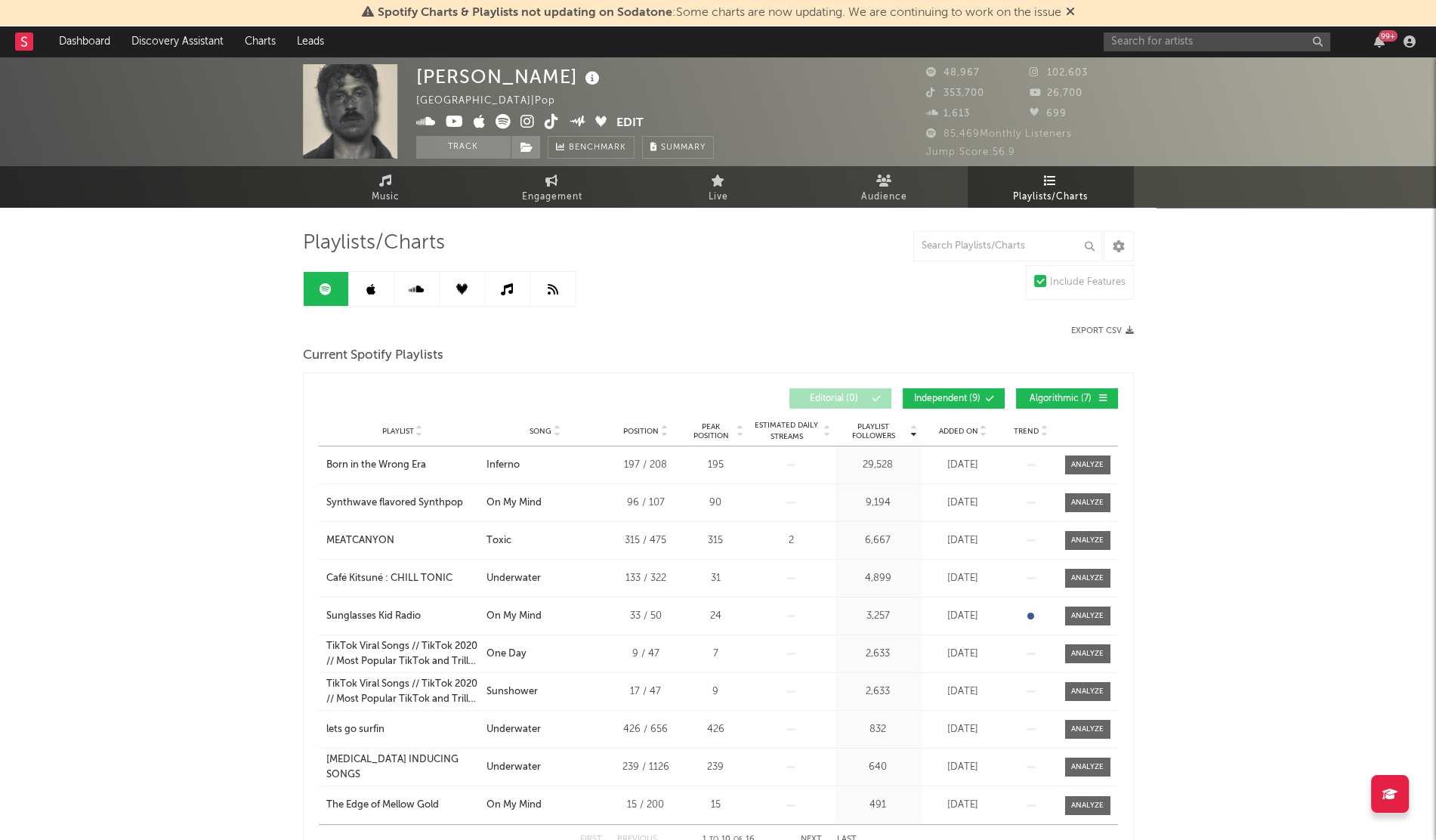
click at [963, 430] on span "Added On" at bounding box center [958, 431] width 39 height 9
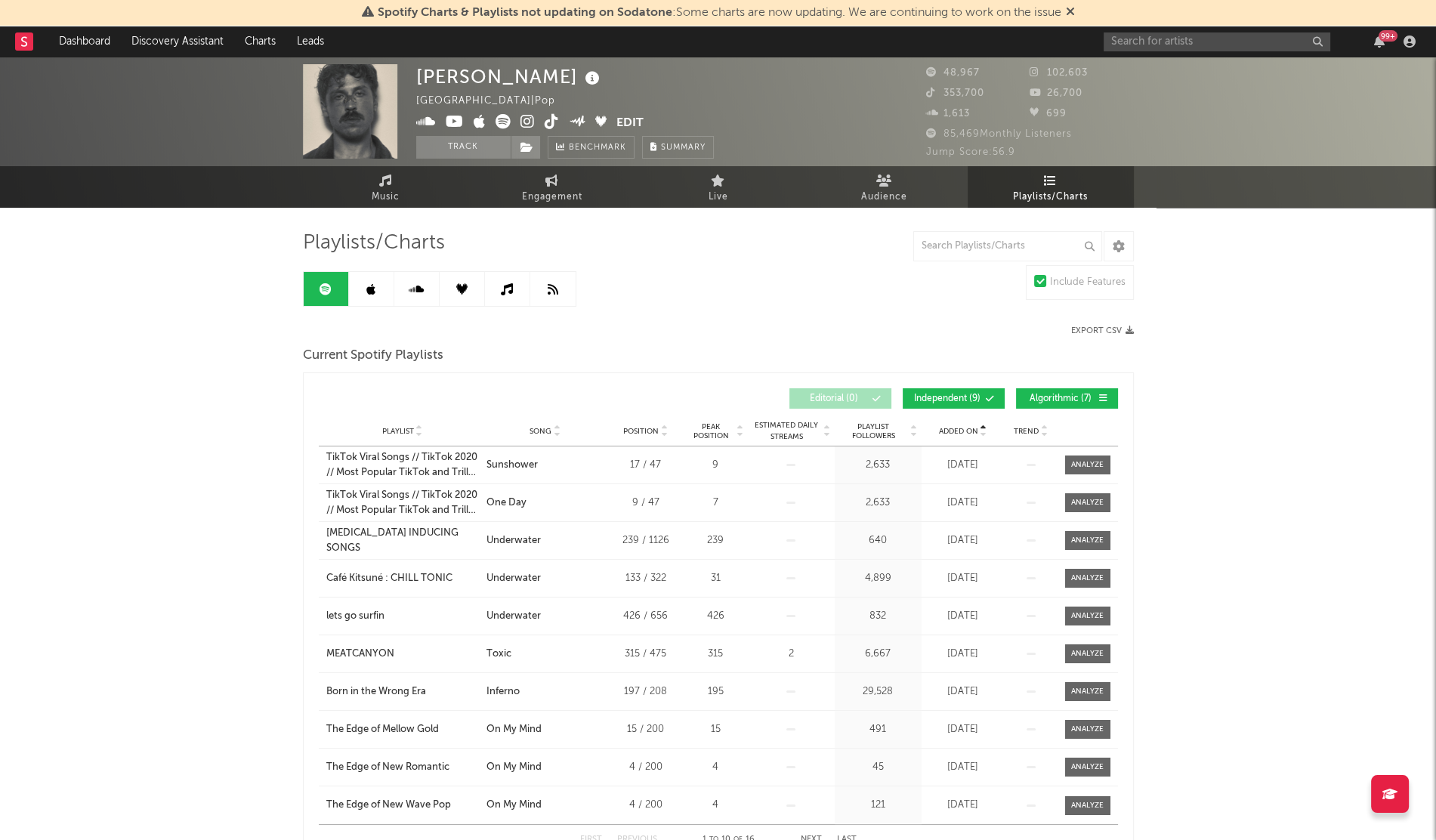
click at [963, 430] on span "Added On" at bounding box center [958, 431] width 39 height 9
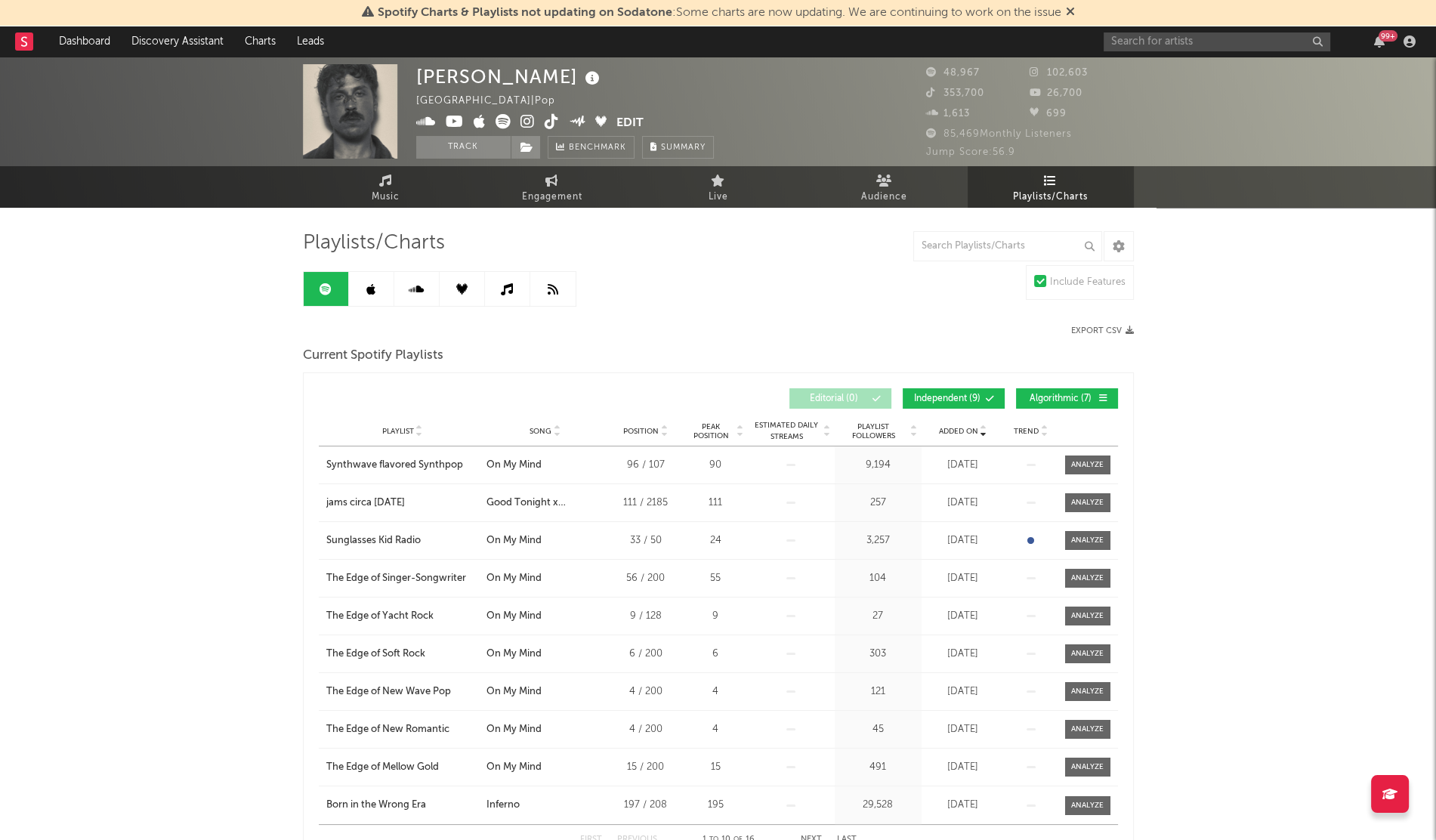
click at [373, 293] on icon at bounding box center [370, 289] width 9 height 12
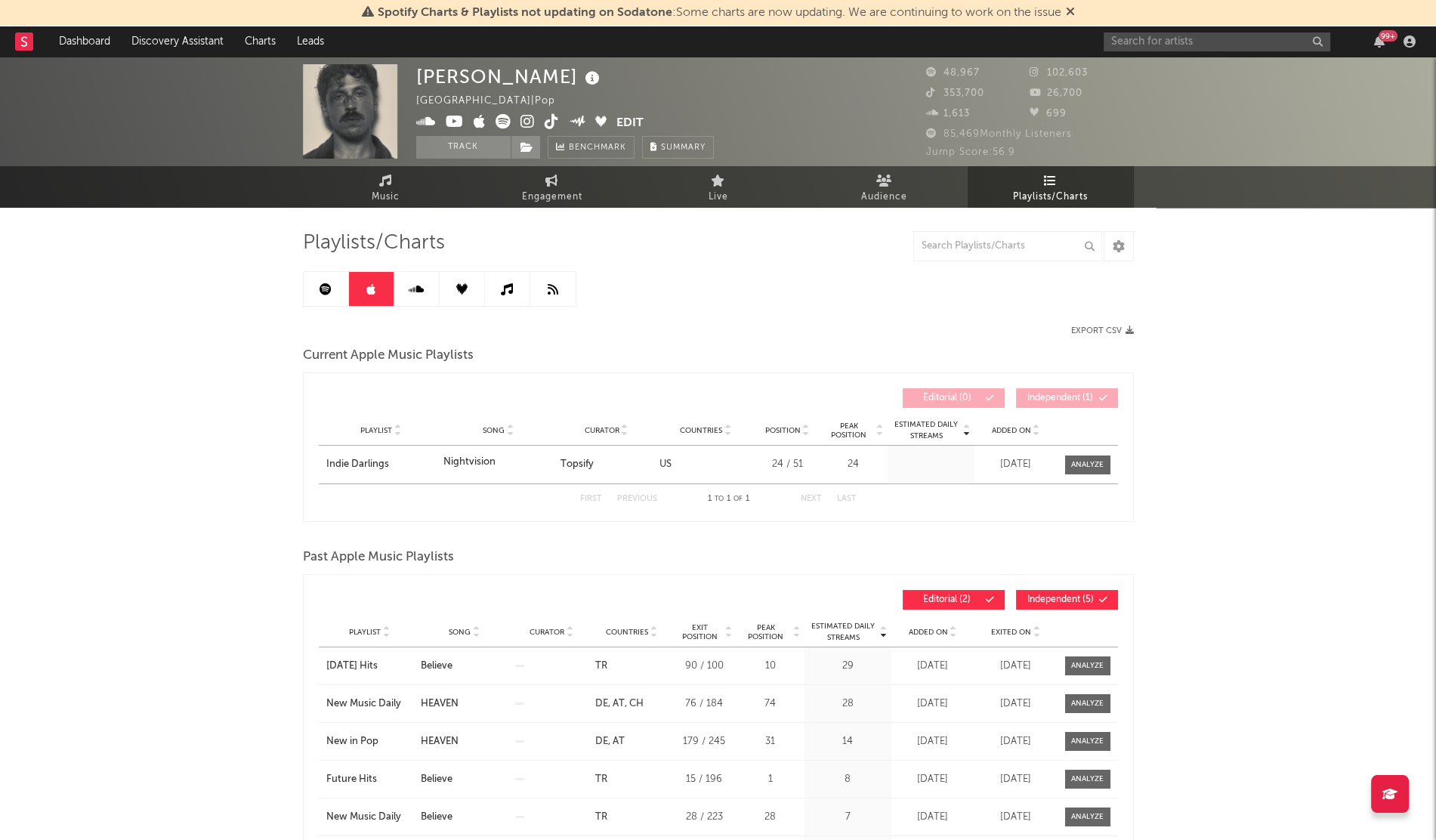
click at [997, 429] on span "Added On" at bounding box center [1011, 430] width 39 height 9
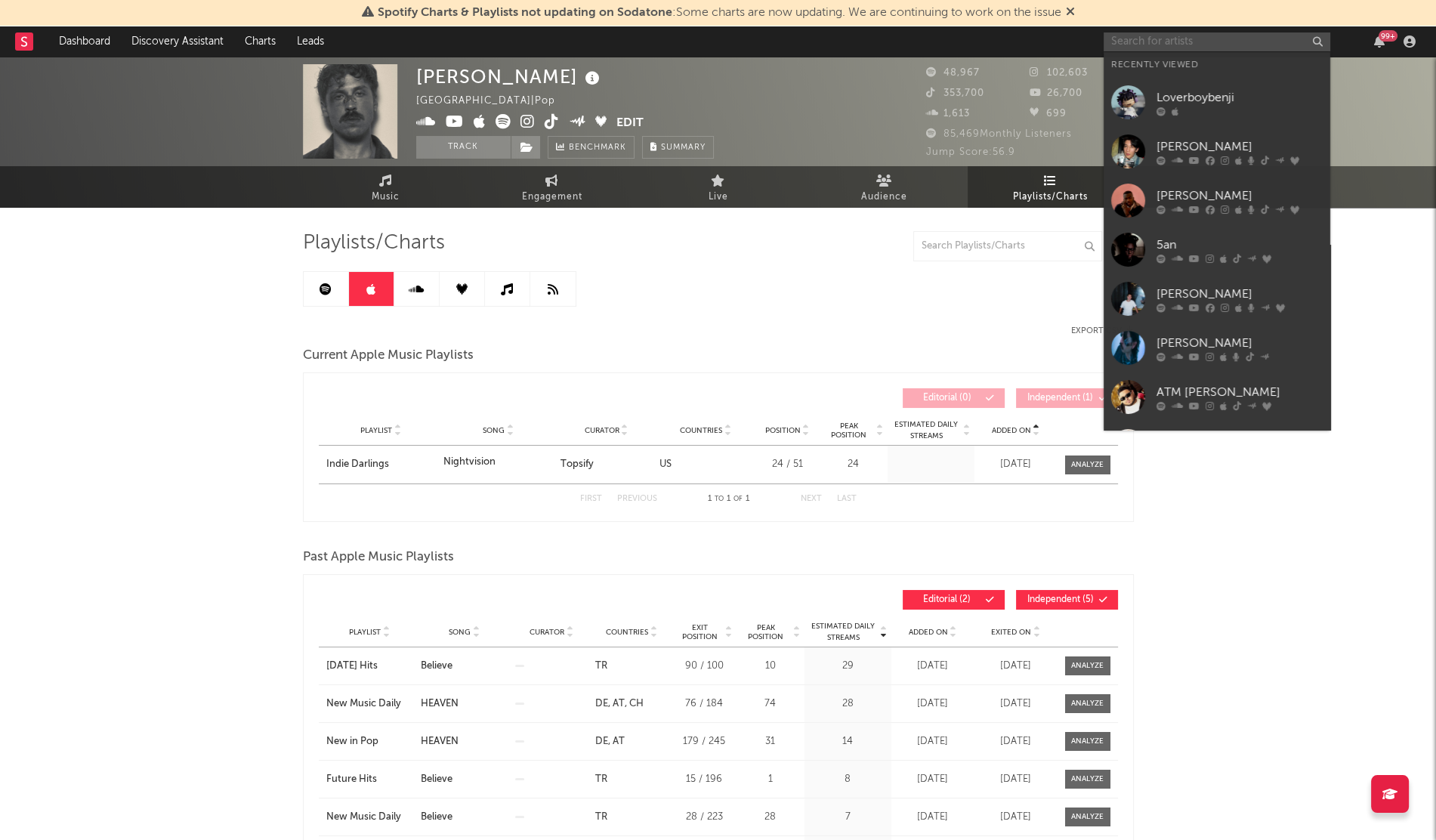
click at [1127, 47] on input "text" at bounding box center [1217, 42] width 227 height 19
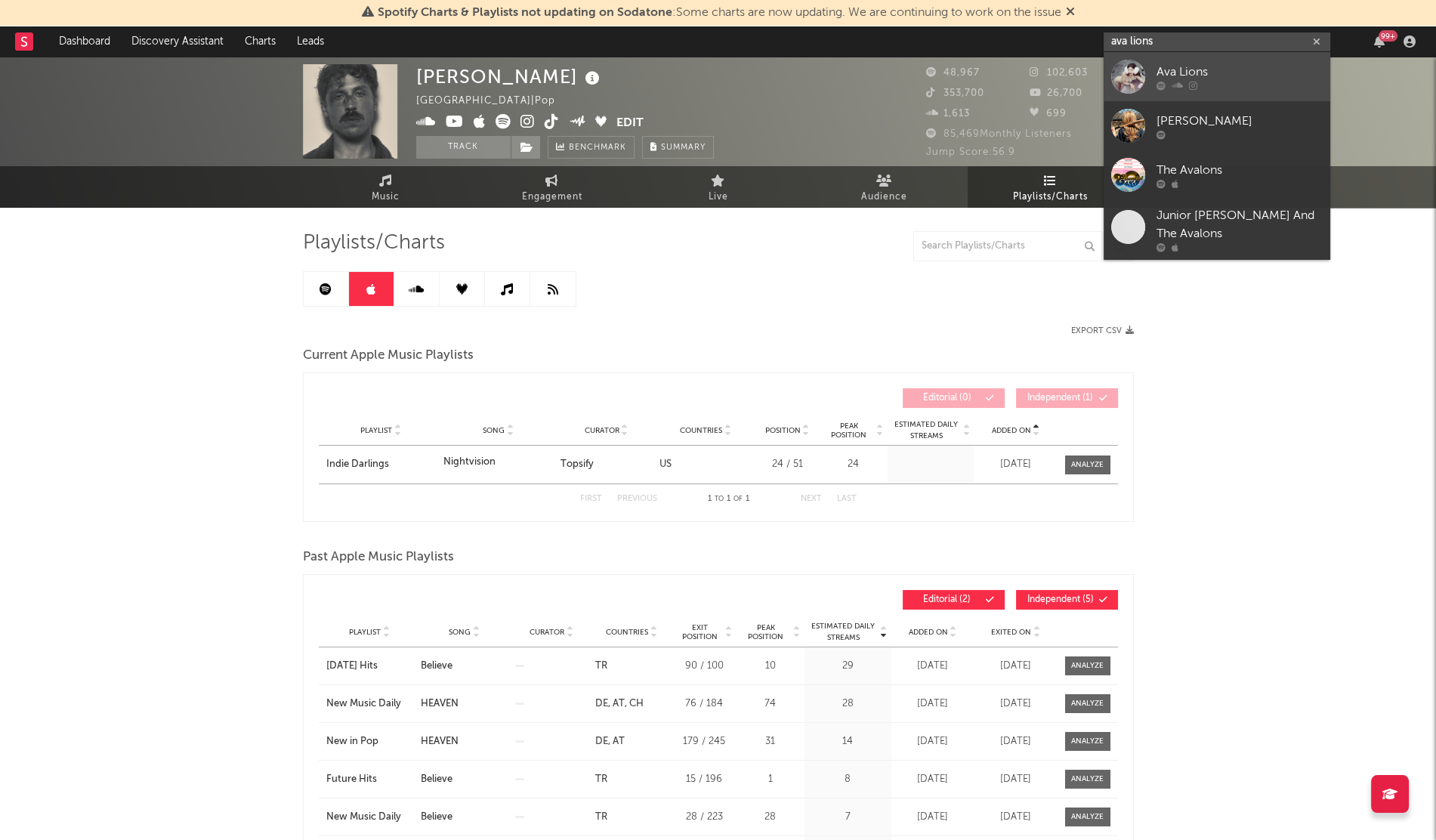
type input "ava lions"
click at [1128, 72] on div at bounding box center [1129, 76] width 34 height 34
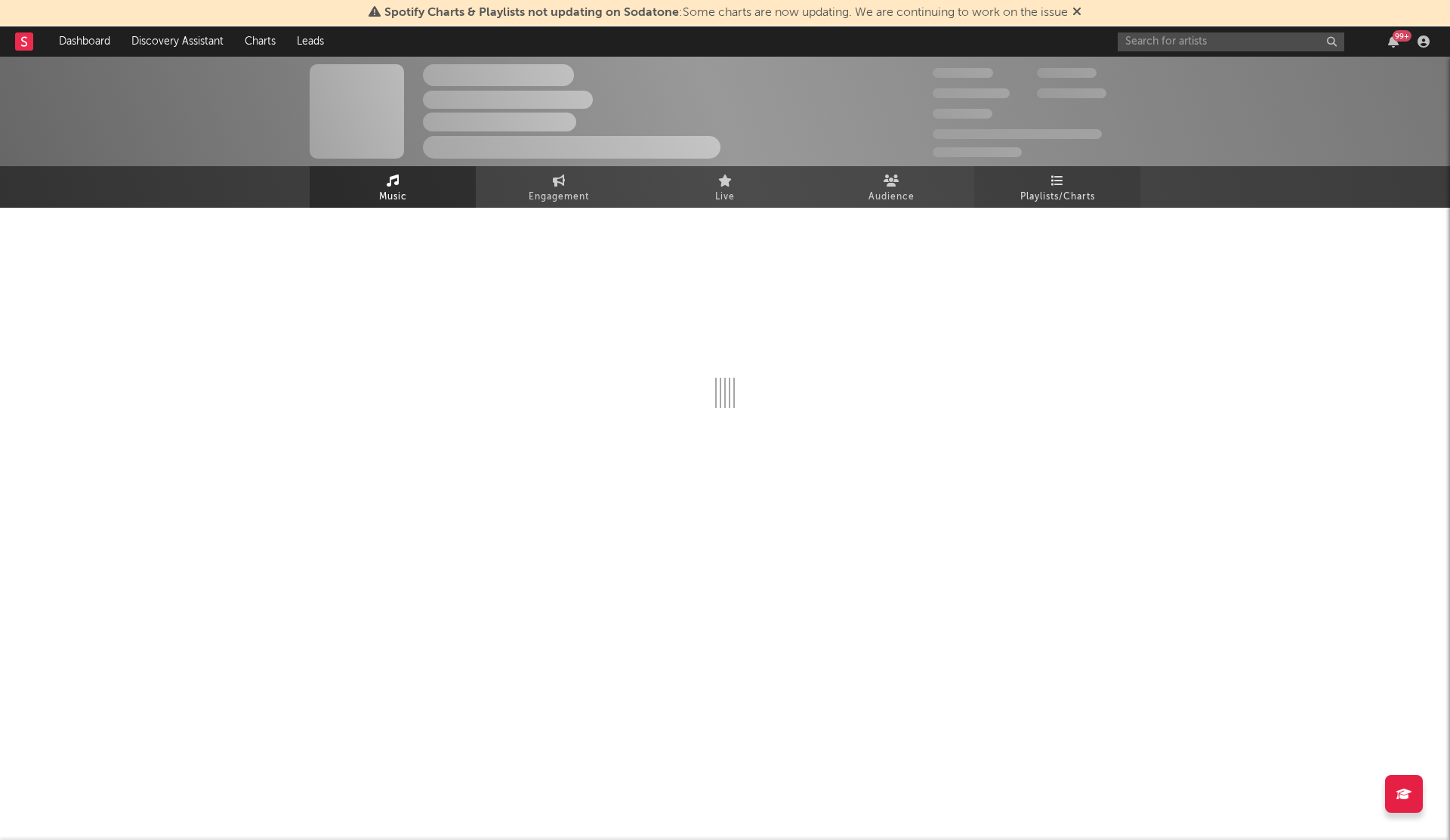
click at [1035, 190] on span "Playlists/Charts" at bounding box center [1057, 198] width 75 height 18
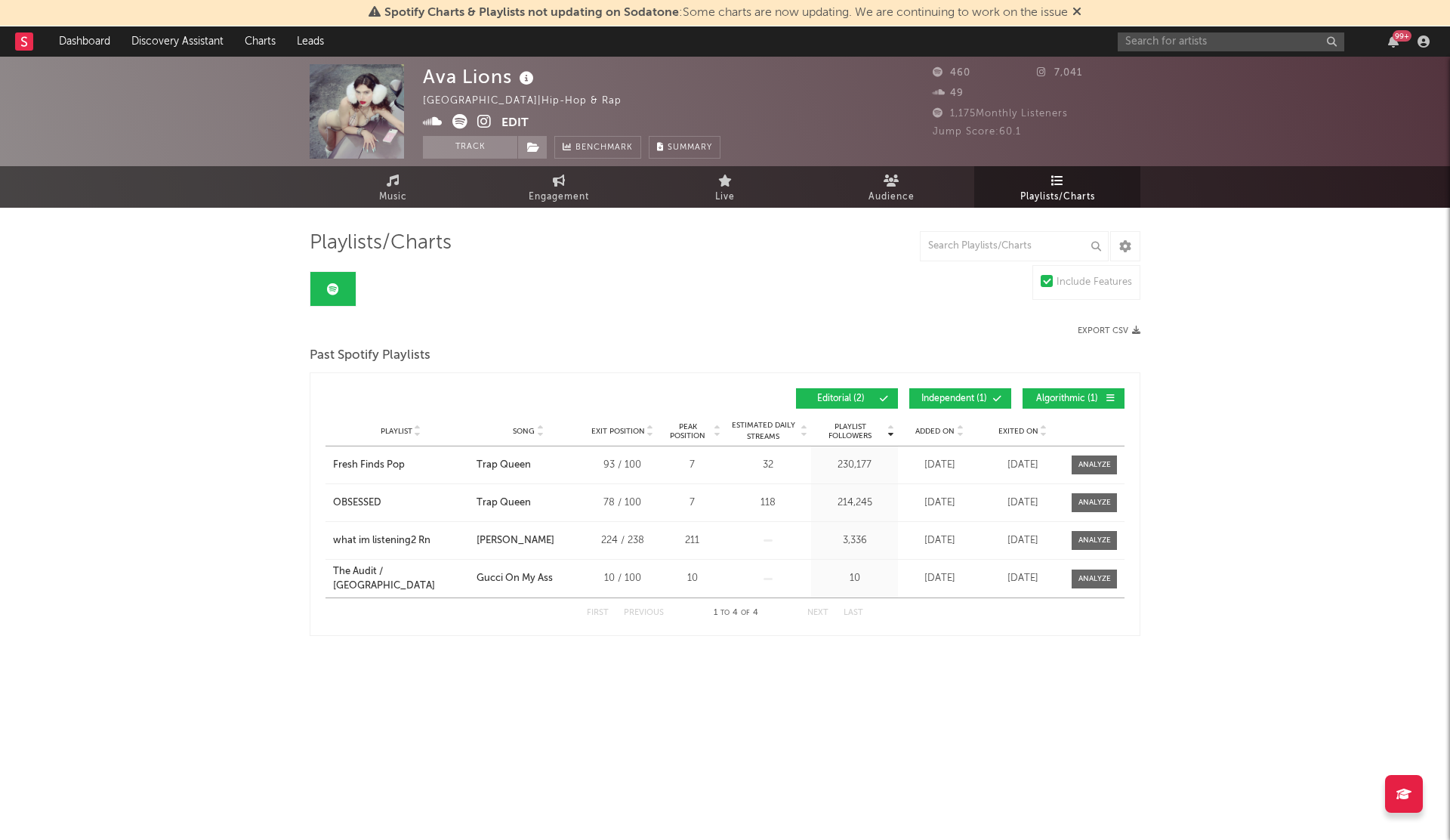
click at [930, 432] on span "Added On" at bounding box center [935, 431] width 39 height 9
click at [1152, 38] on input "text" at bounding box center [1231, 42] width 227 height 19
type input "e"
type input "sell everything"
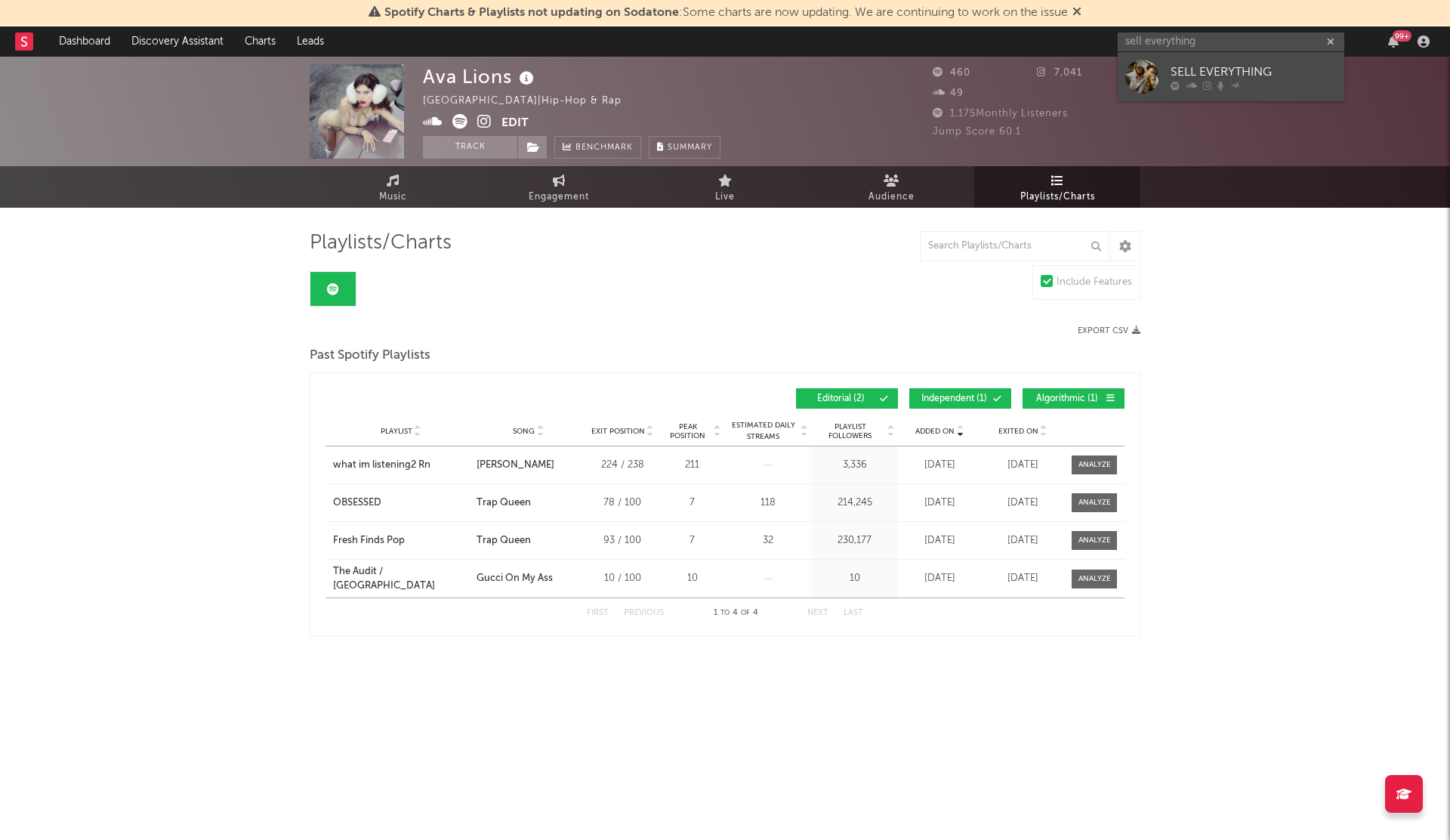
click at [1128, 73] on div at bounding box center [1143, 76] width 34 height 34
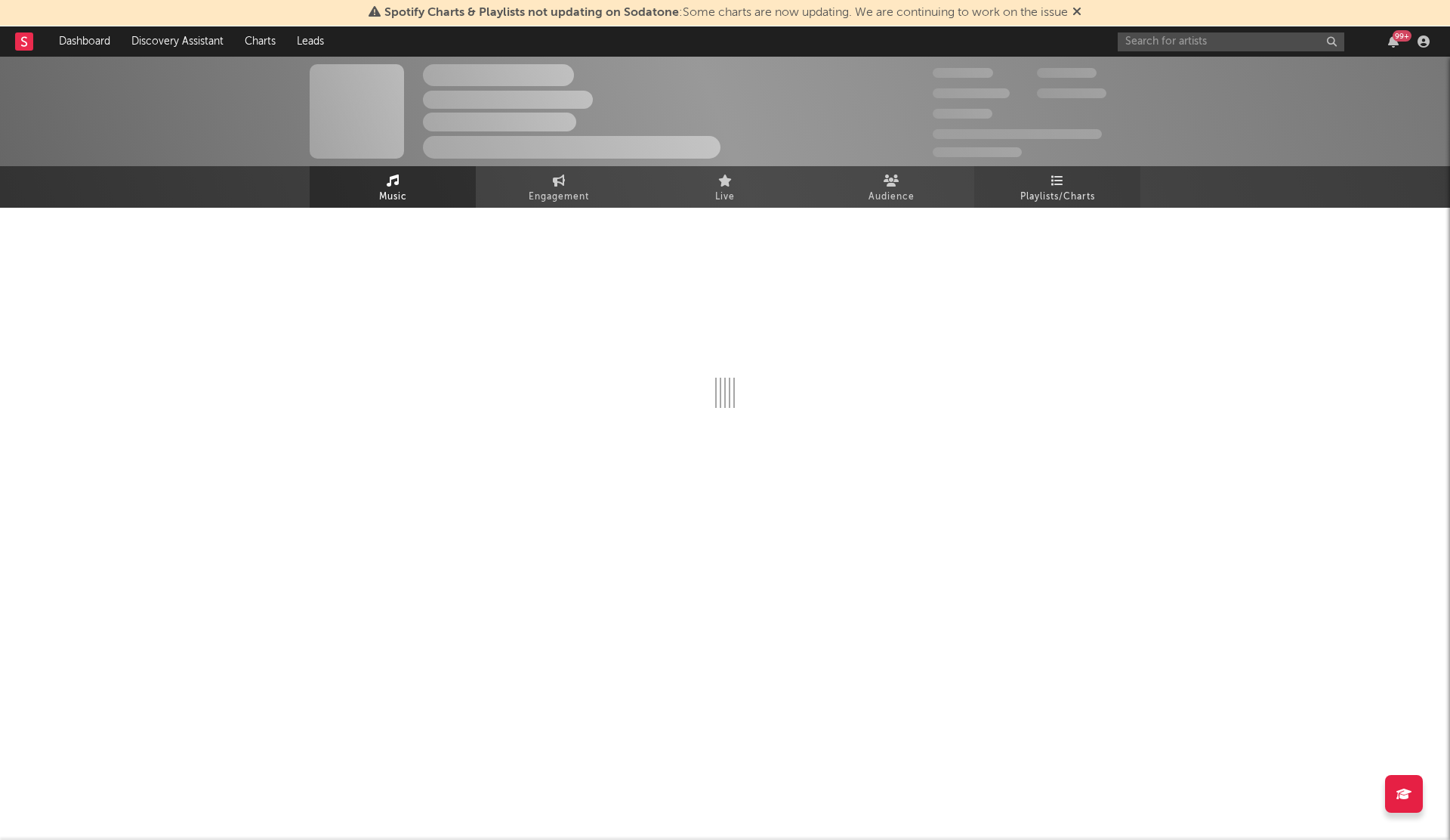
click at [1071, 185] on link "Playlists/Charts" at bounding box center [1057, 187] width 166 height 42
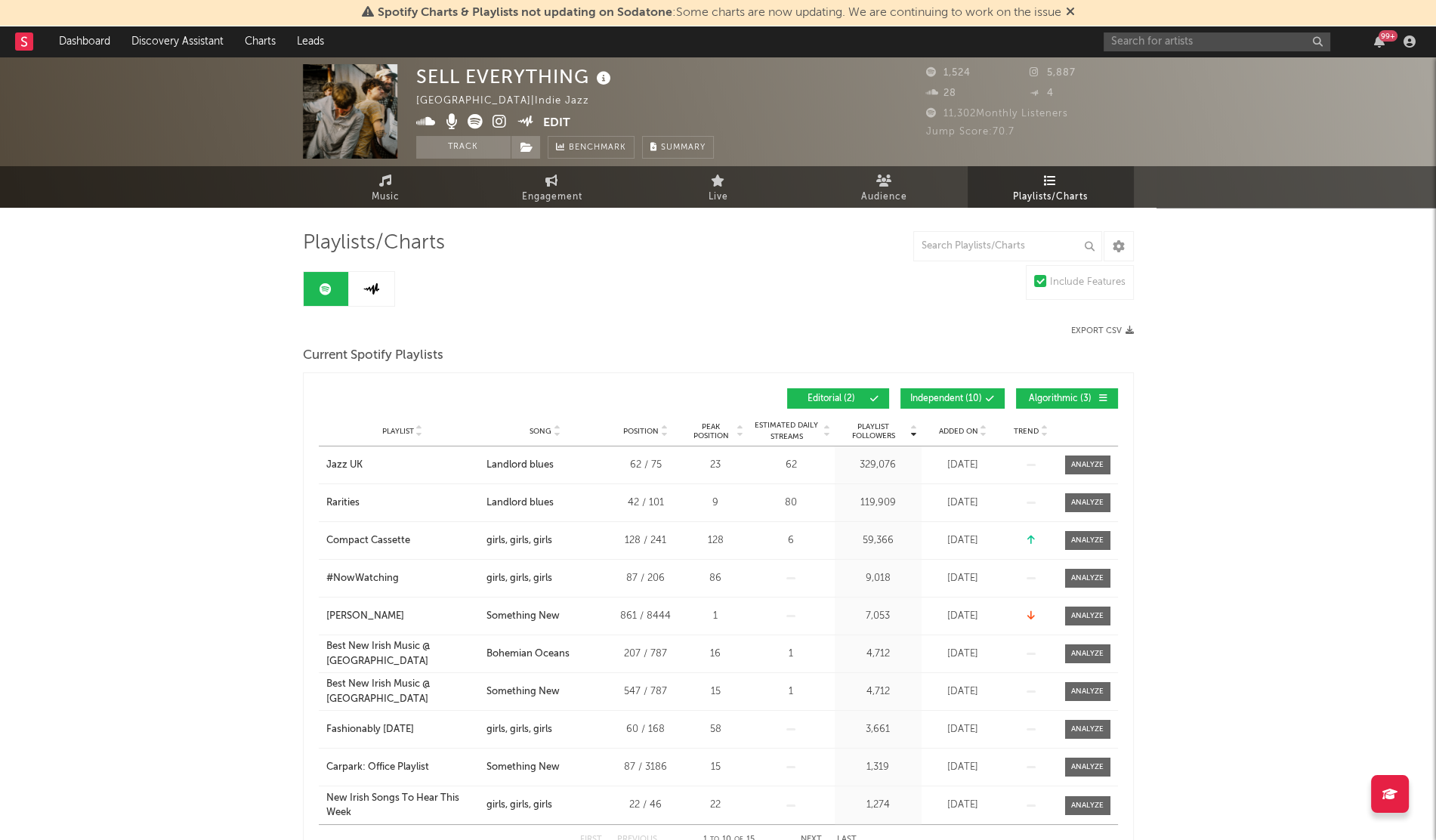
click at [943, 435] on div "Added On" at bounding box center [963, 431] width 75 height 12
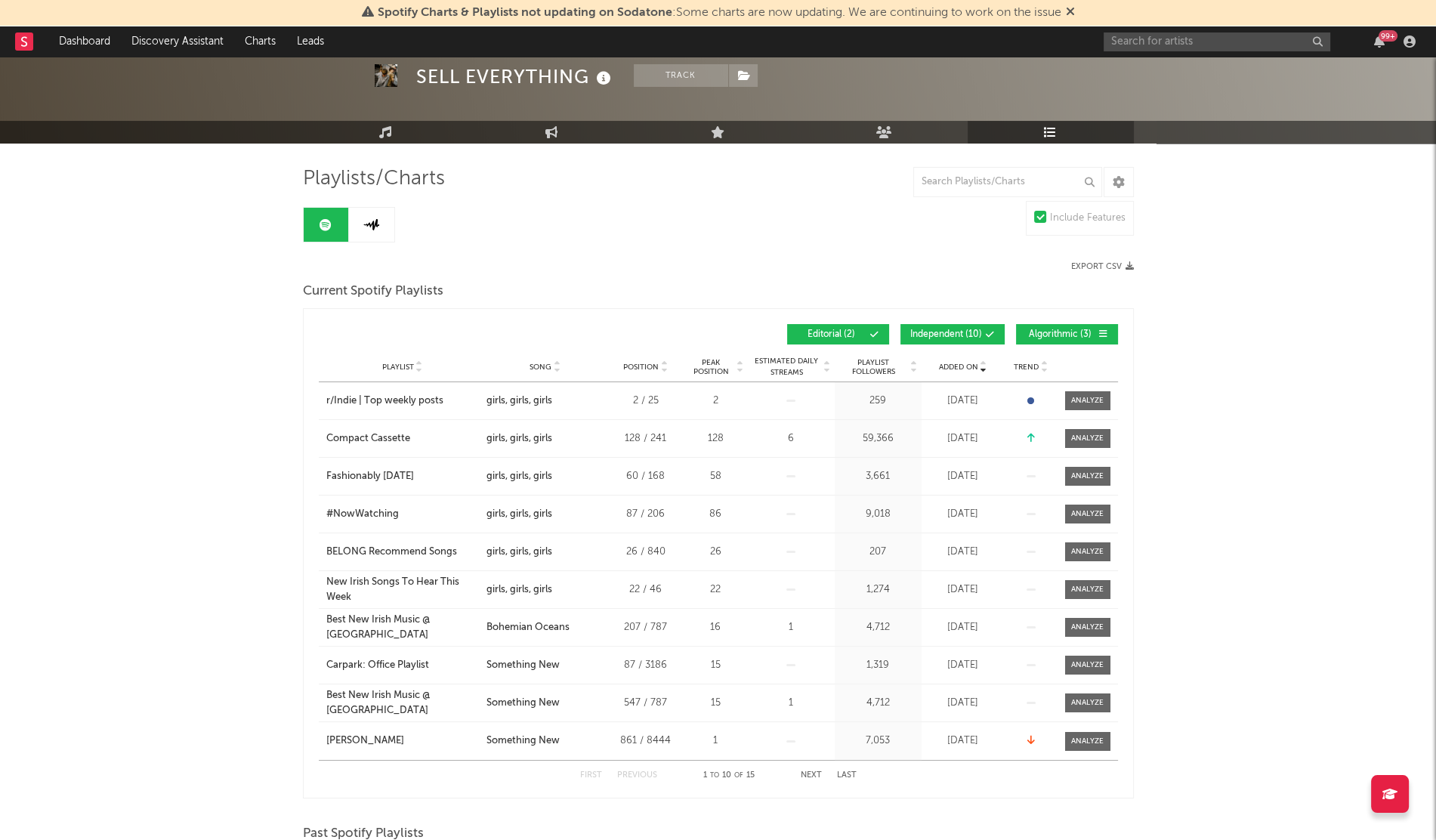
scroll to position [67, 0]
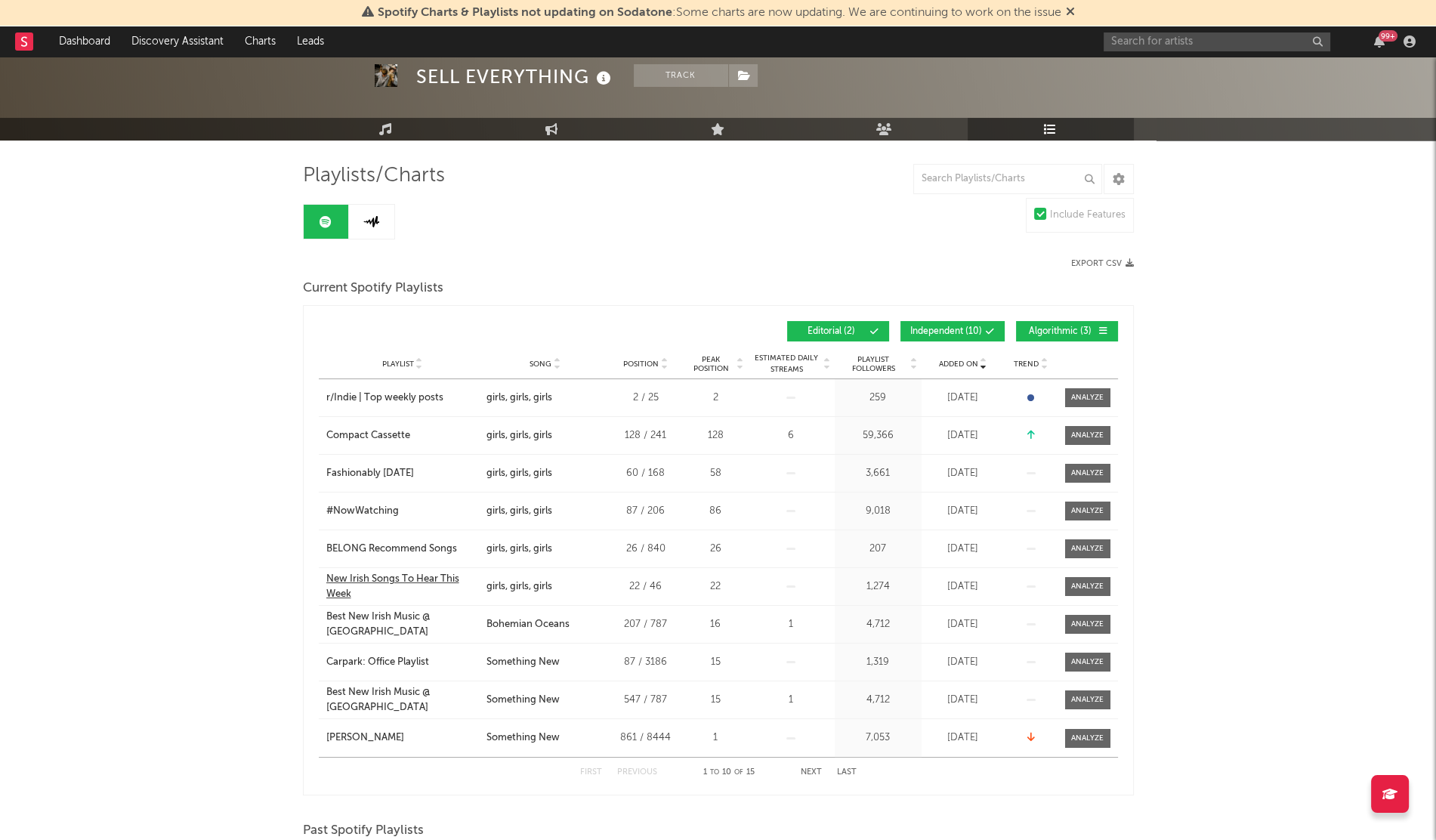
click at [336, 595] on div "New Irish Songs To Hear This Week" at bounding box center [403, 586] width 152 height 29
click at [356, 508] on div "#NowWatching" at bounding box center [363, 512] width 73 height 15
click at [359, 435] on div "Compact Cassette" at bounding box center [369, 435] width 84 height 15
click at [389, 394] on div "r/Indie | Top weekly posts" at bounding box center [385, 398] width 117 height 15
click at [375, 226] on icon at bounding box center [371, 222] width 18 height 12
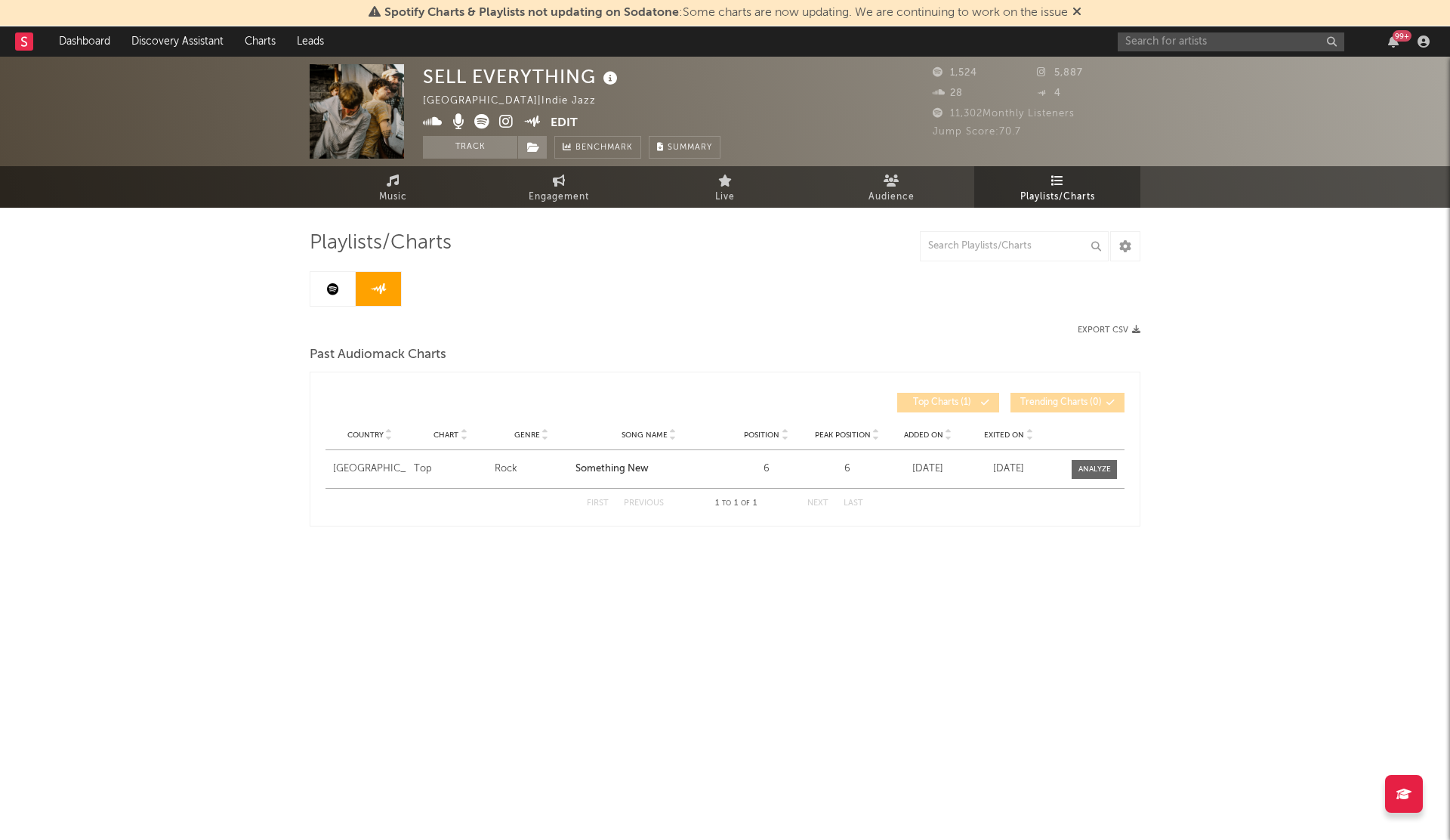
click at [936, 434] on span "Added On" at bounding box center [923, 435] width 39 height 9
click at [1189, 38] on input "text" at bounding box center [1231, 42] width 227 height 19
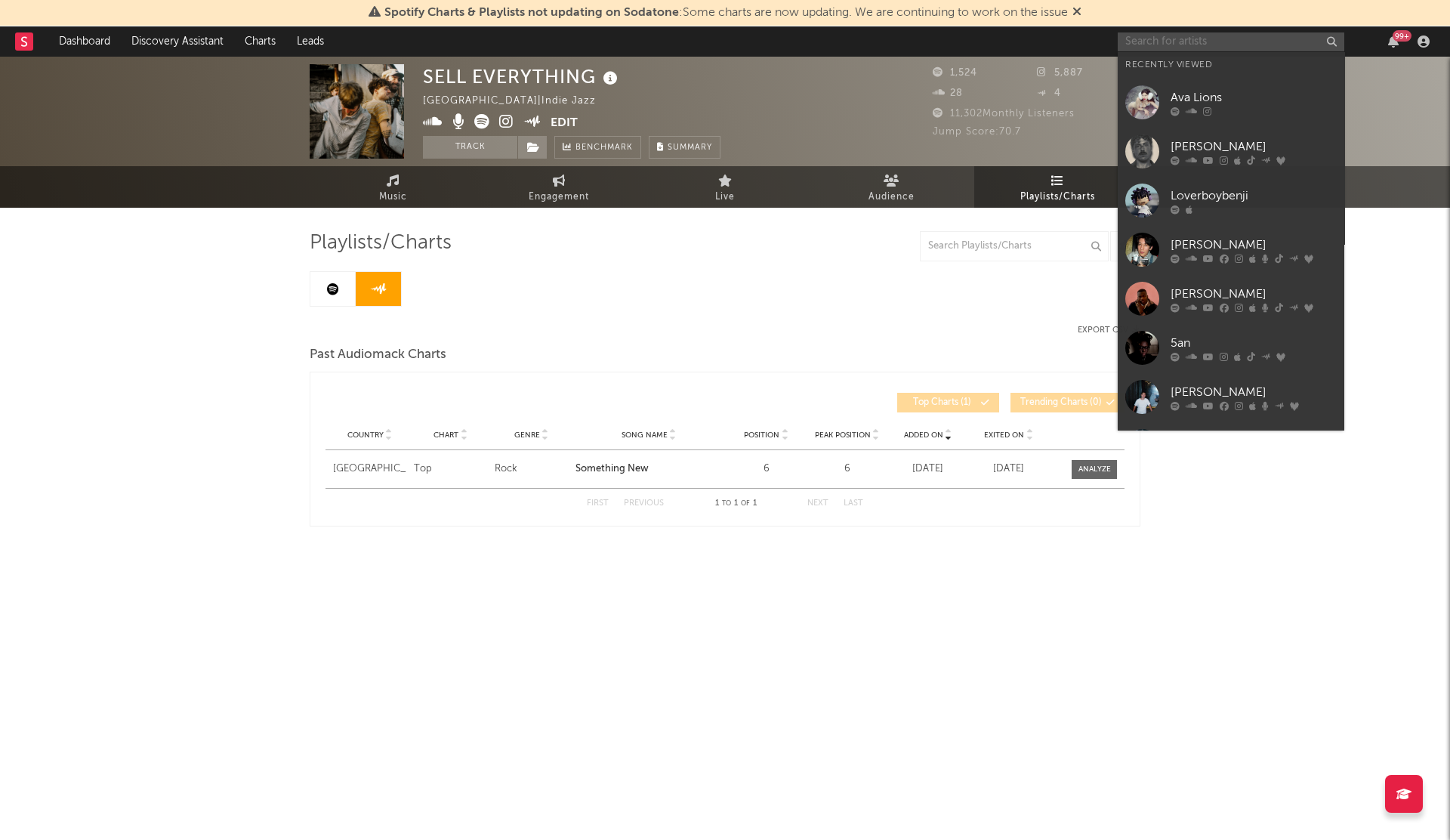
paste input "Retrograded"
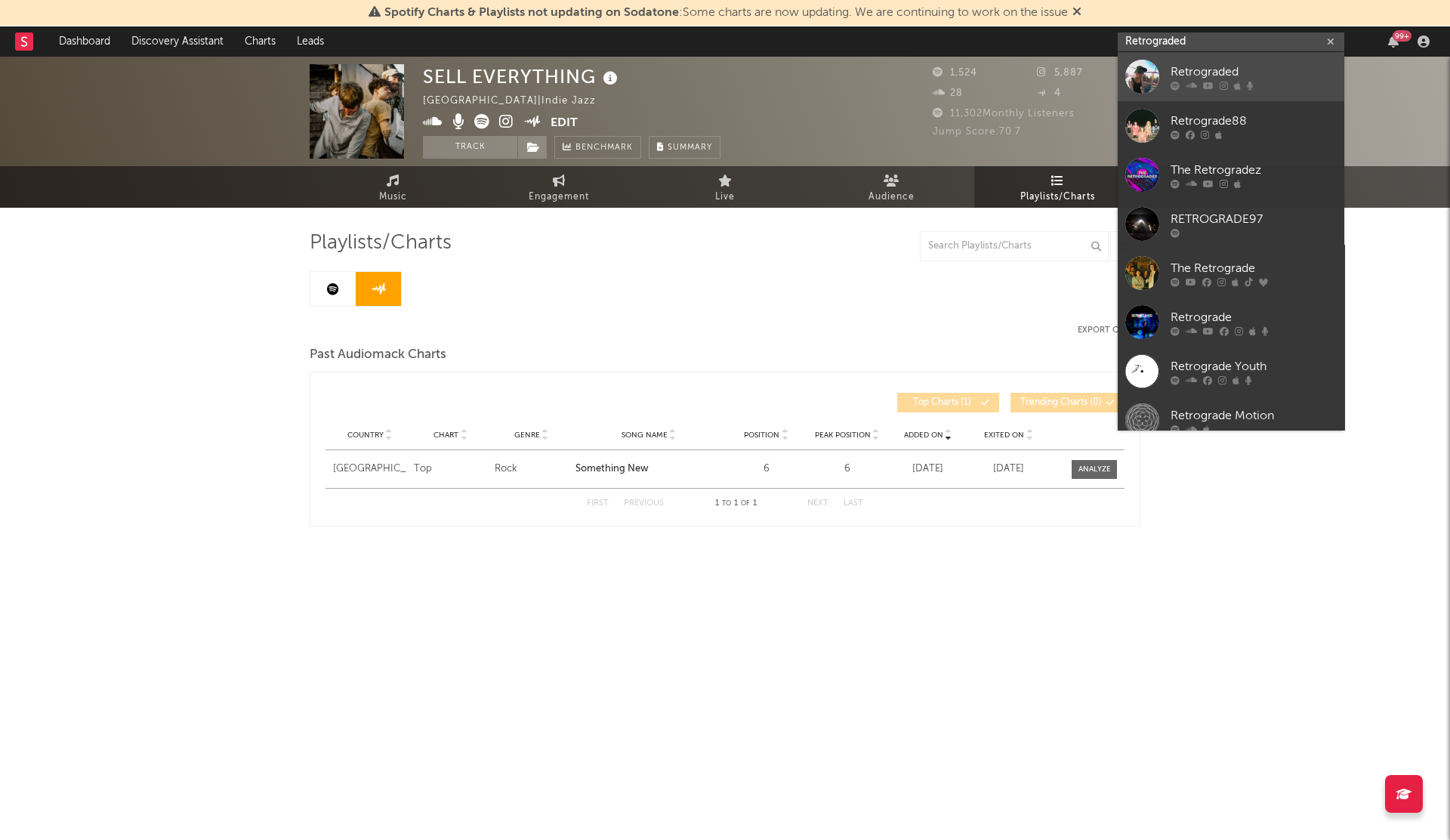
type input "Retrograded"
click at [1150, 80] on div at bounding box center [1143, 76] width 34 height 34
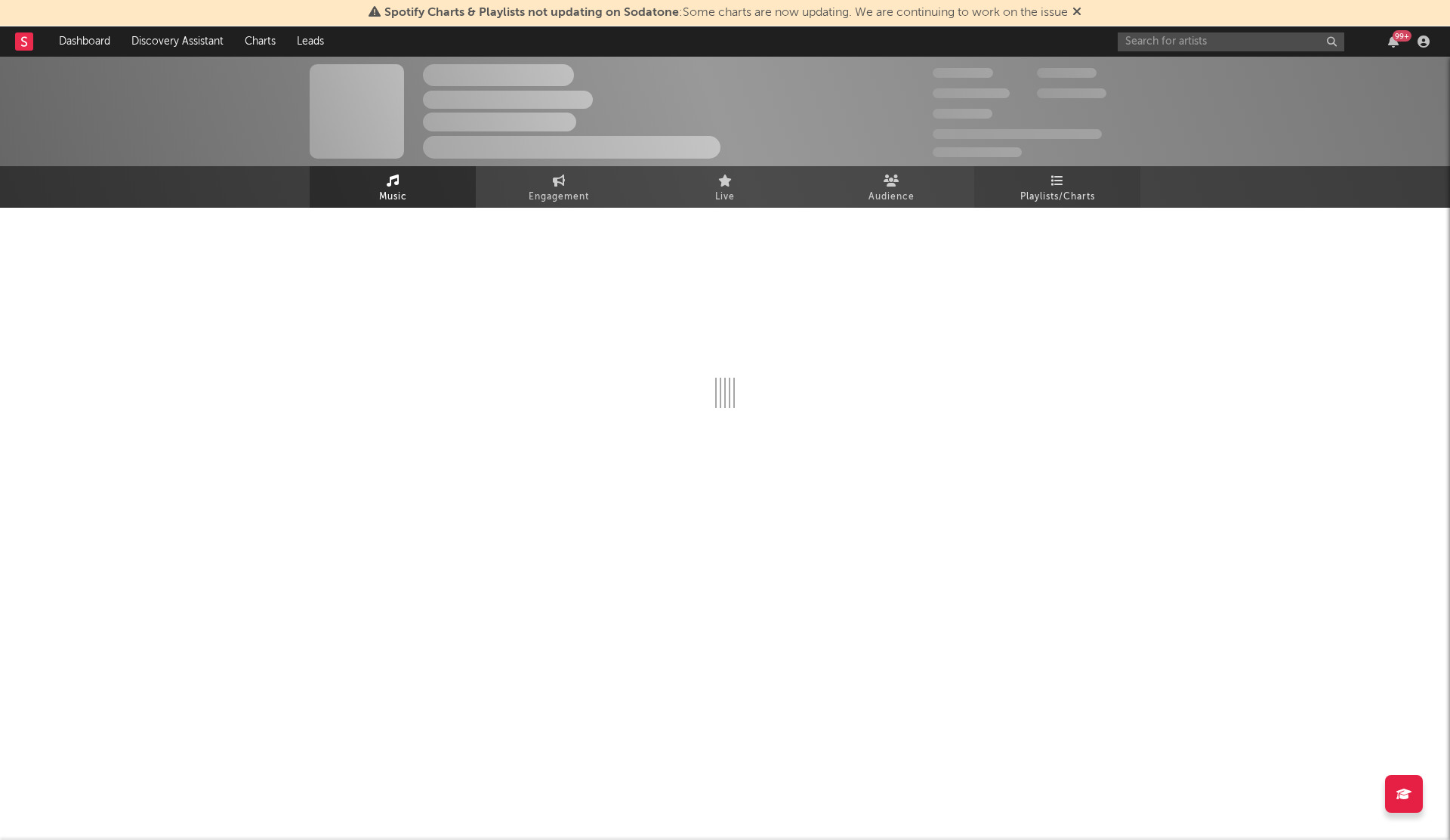
click at [1035, 174] on link "Playlists/Charts" at bounding box center [1057, 187] width 166 height 42
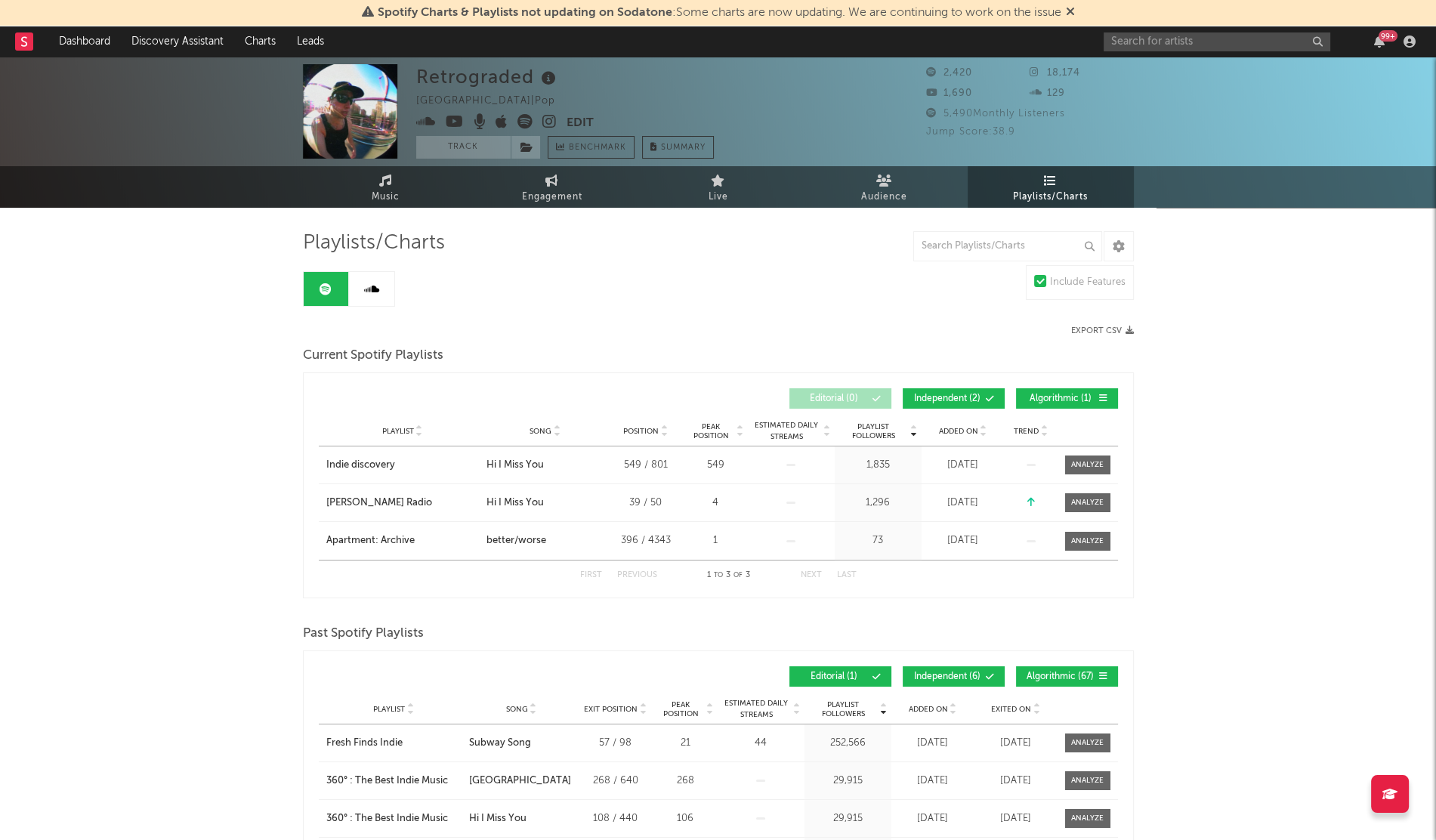
click at [953, 427] on span "Added On" at bounding box center [958, 431] width 39 height 9
click at [1127, 44] on input "text" at bounding box center [1217, 42] width 227 height 19
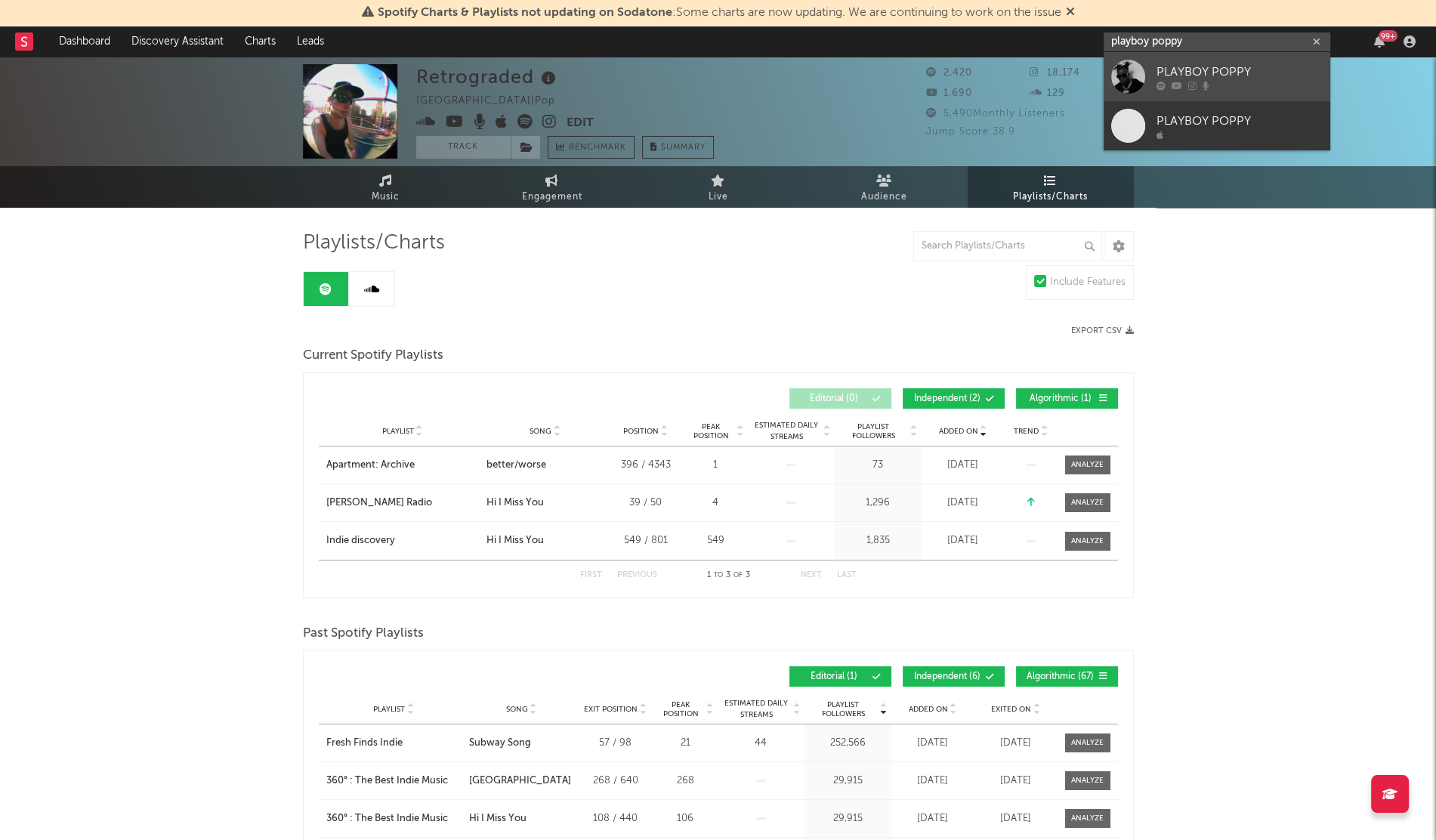
type input "playboy poppy"
click at [1166, 75] on div "PLAYBOY POPPY" at bounding box center [1240, 72] width 166 height 18
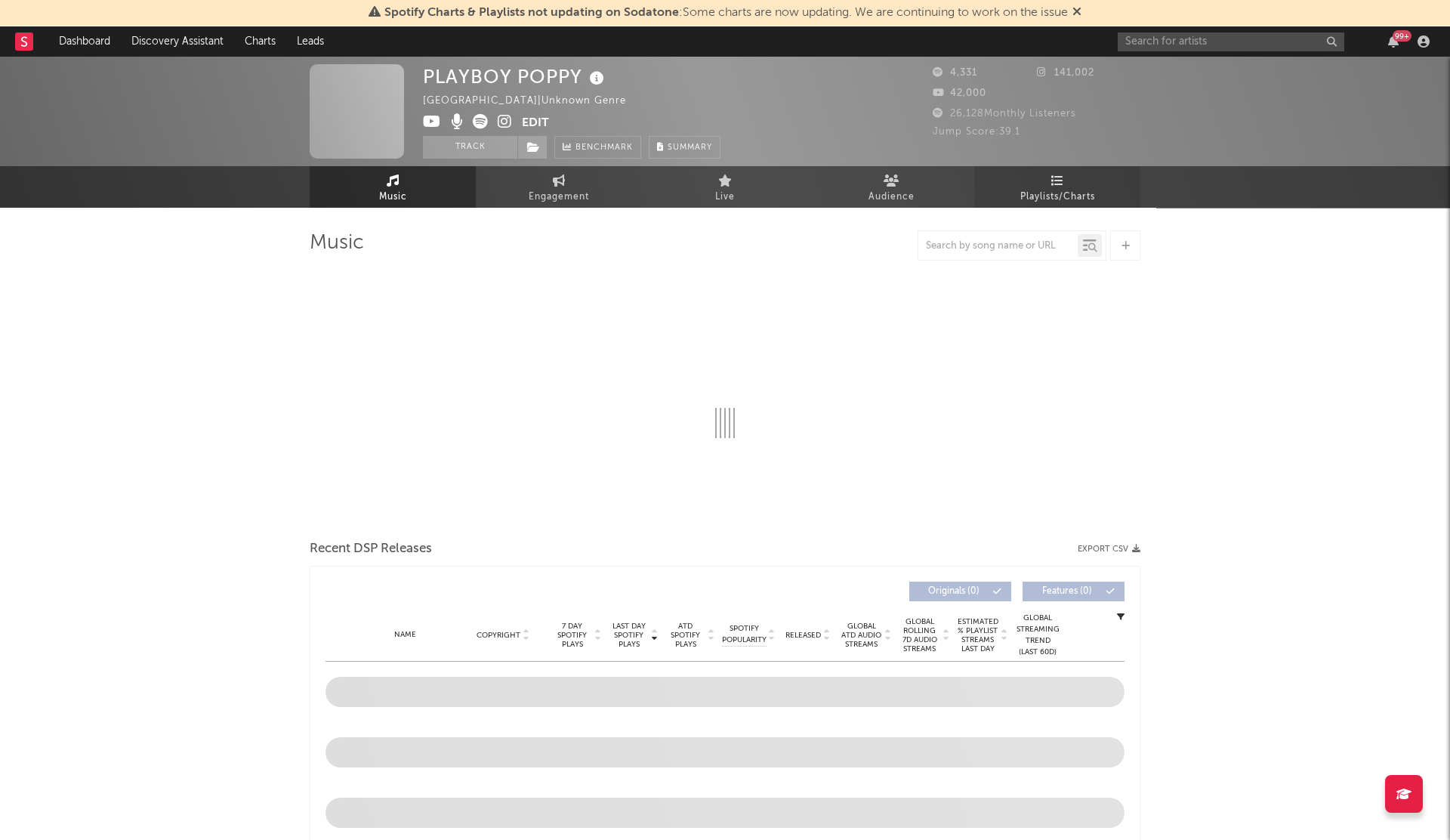
click at [1043, 166] on link "Playlists/Charts" at bounding box center [1057, 187] width 166 height 42
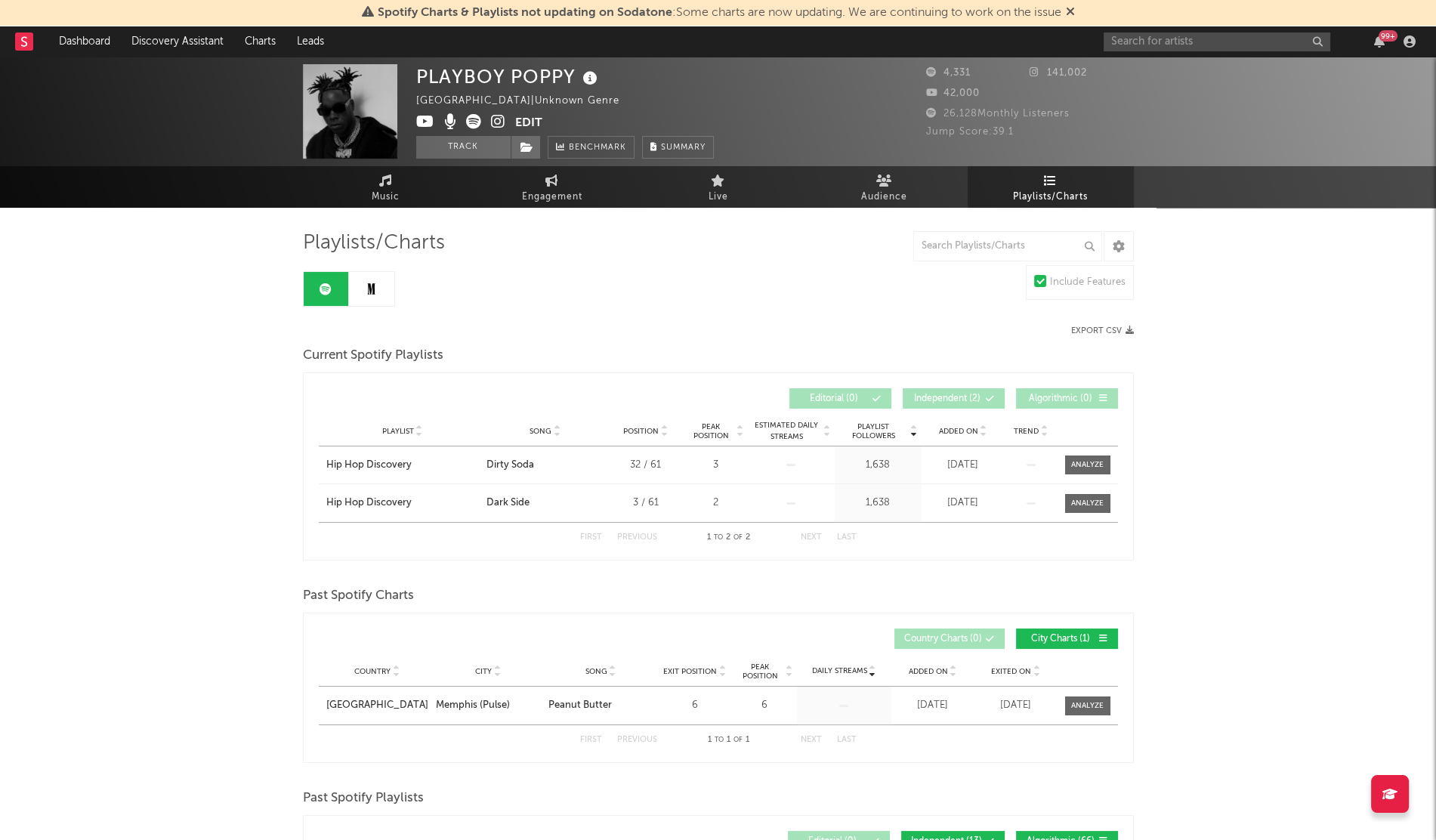
click at [955, 425] on div "Added On" at bounding box center [963, 431] width 75 height 12
click at [955, 428] on span "Added On" at bounding box center [958, 431] width 39 height 9
click at [1215, 43] on input "text" at bounding box center [1217, 42] width 227 height 19
type input "[PERSON_NAME]"
click at [1222, 66] on div "[PERSON_NAME]" at bounding box center [1240, 72] width 166 height 18
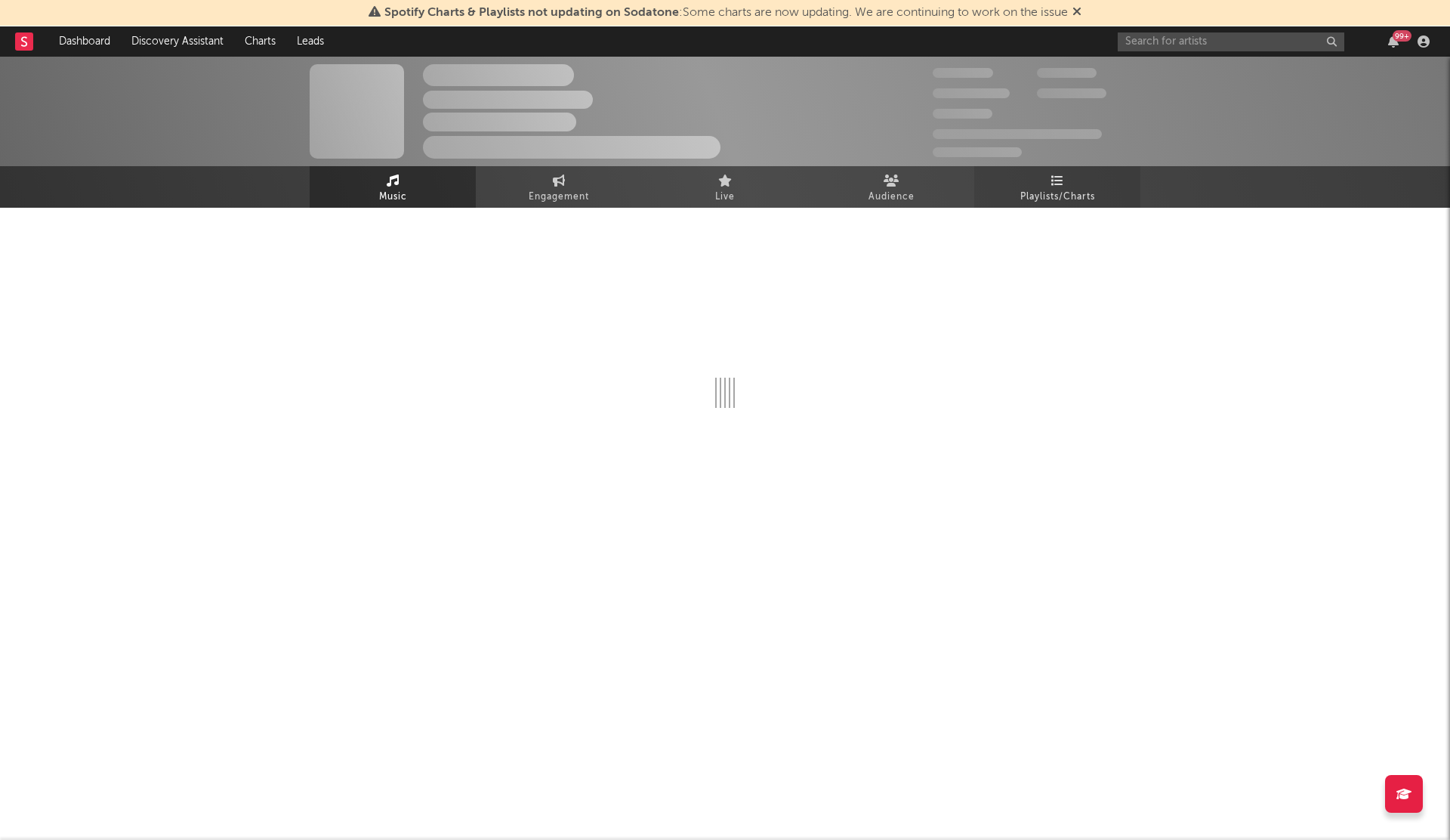
click at [1074, 179] on link "Playlists/Charts" at bounding box center [1057, 187] width 166 height 42
